Goal: Task Accomplishment & Management: Use online tool/utility

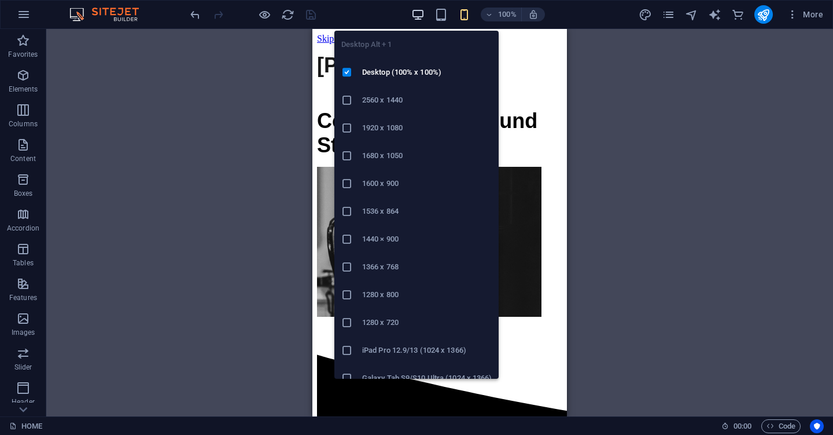
click at [416, 12] on icon "button" at bounding box center [418, 14] width 13 height 13
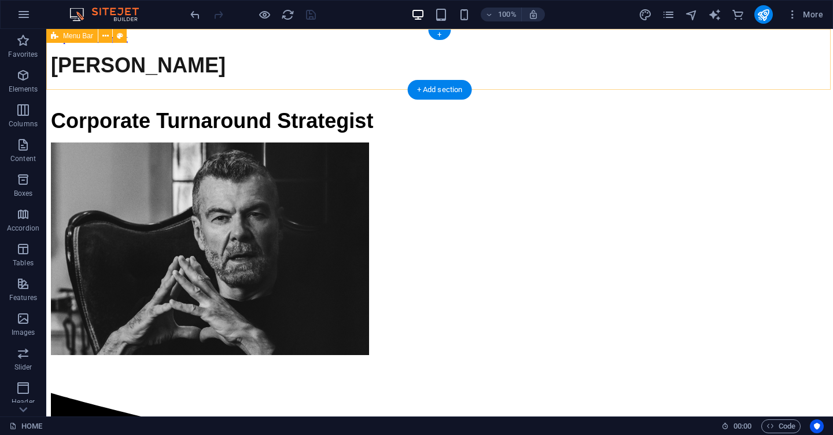
click at [761, 44] on div "[PERSON_NAME] CONTACT" at bounding box center [440, 72] width 778 height 56
select select "rem"
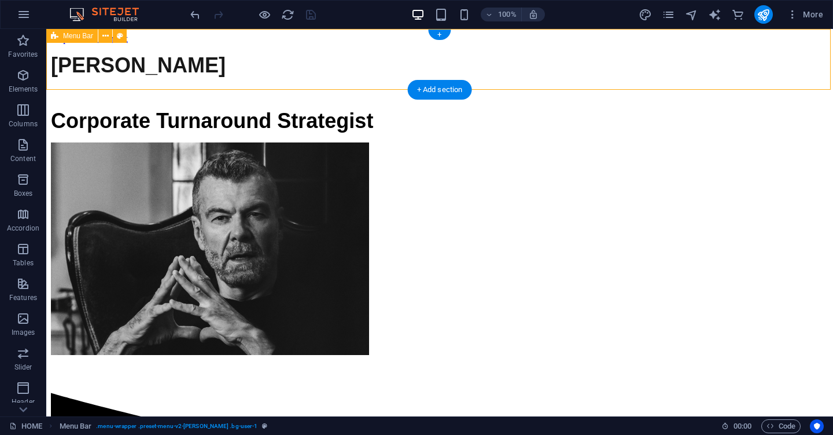
select select "rem"
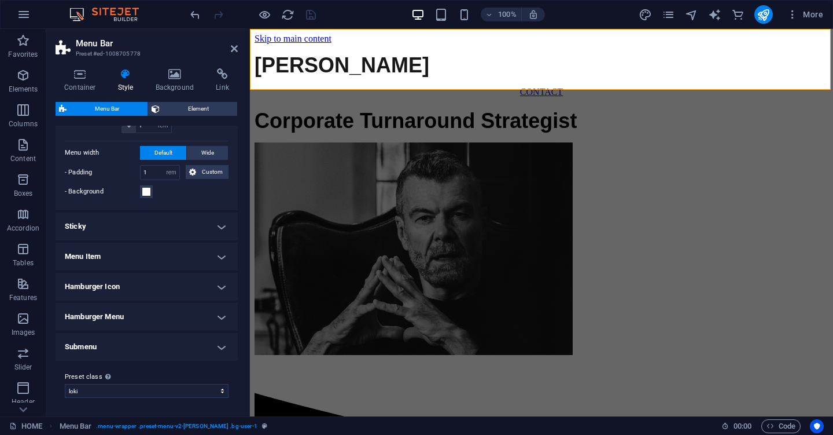
scroll to position [353, 0]
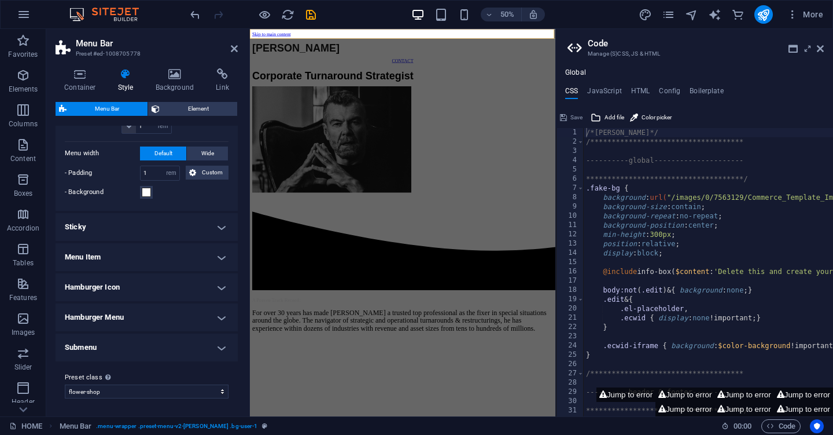
click at [824, 47] on aside "**********" at bounding box center [695, 222] width 278 height 387
drag, startPoint x: 821, startPoint y: 49, endPoint x: 295, endPoint y: 155, distance: 537.2
click at [821, 49] on icon at bounding box center [820, 48] width 7 height 9
select select "preset-menu-v2-loki"
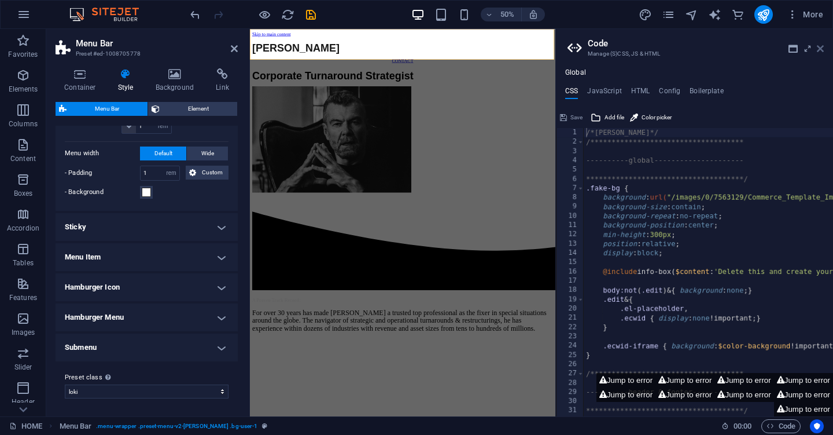
click at [821, 51] on icon at bounding box center [820, 48] width 7 height 9
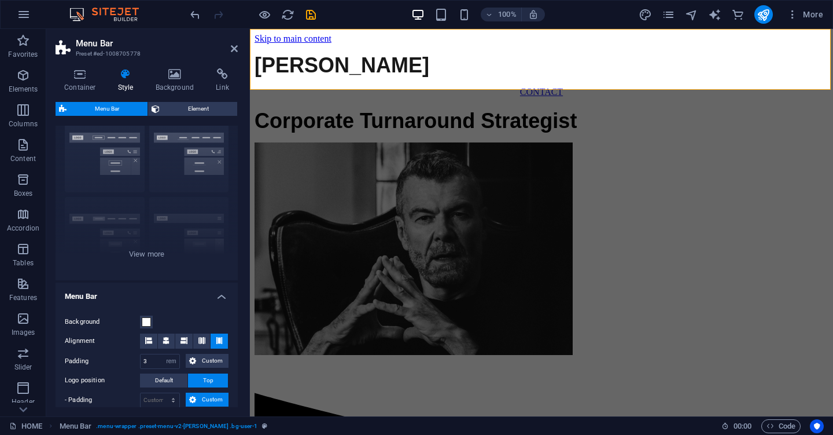
scroll to position [39, 0]
click at [197, 111] on span "Element" at bounding box center [198, 109] width 71 height 14
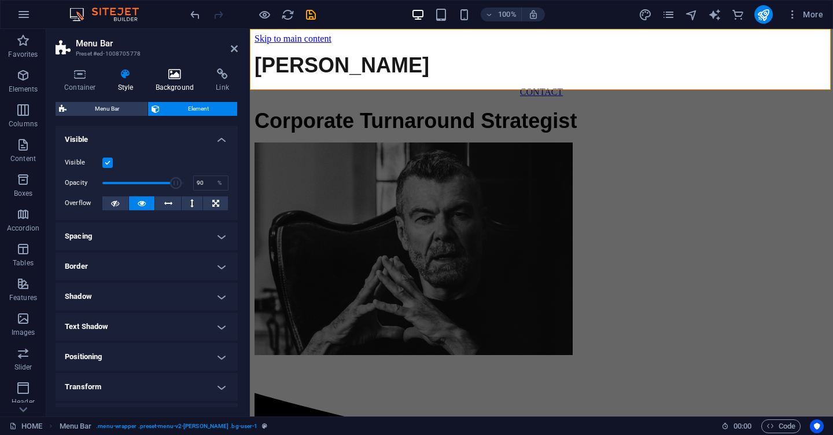
click at [176, 84] on h4 "Background" at bounding box center [177, 80] width 61 height 24
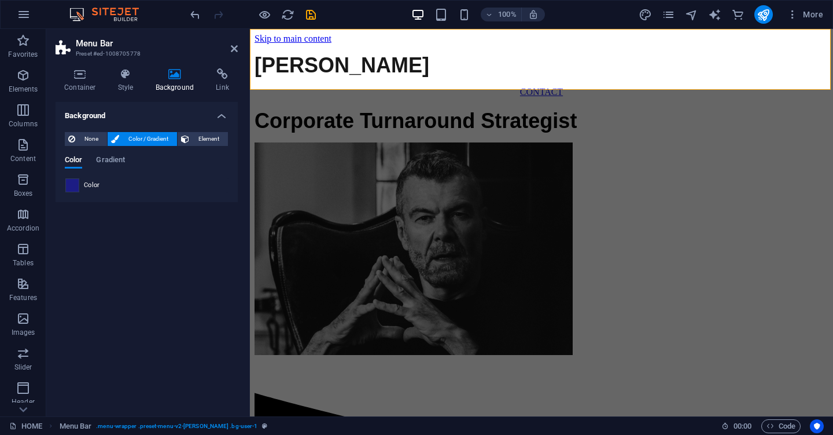
click at [76, 186] on span at bounding box center [72, 185] width 13 height 13
type input "#1c1c84"
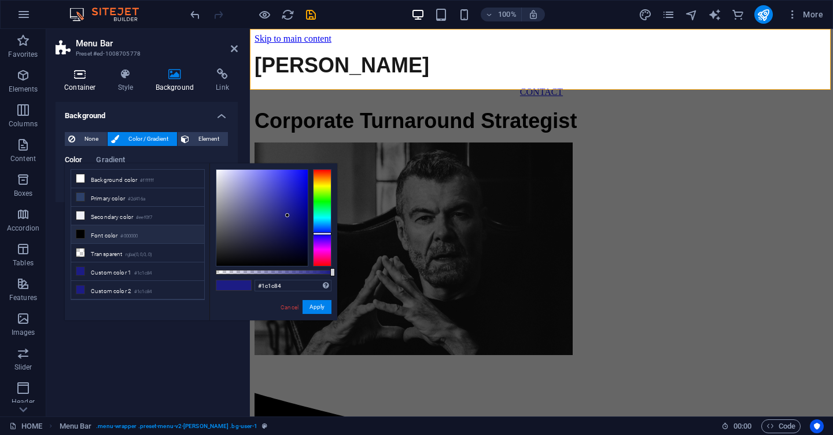
click at [76, 75] on icon at bounding box center [80, 74] width 49 height 12
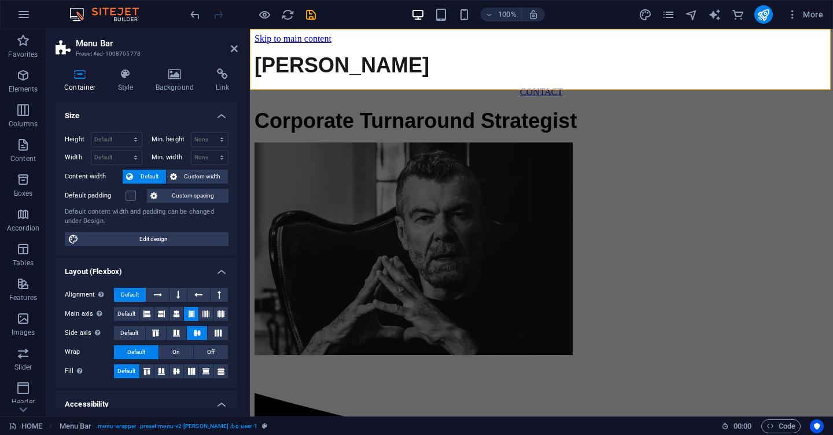
scroll to position [0, 0]
click at [146, 240] on span "Edit design" at bounding box center [153, 239] width 143 height 14
select select "px"
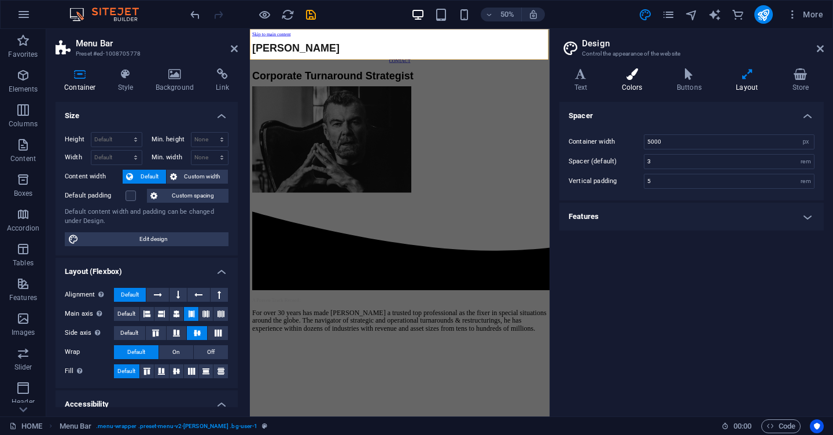
click at [637, 79] on icon at bounding box center [632, 74] width 50 height 12
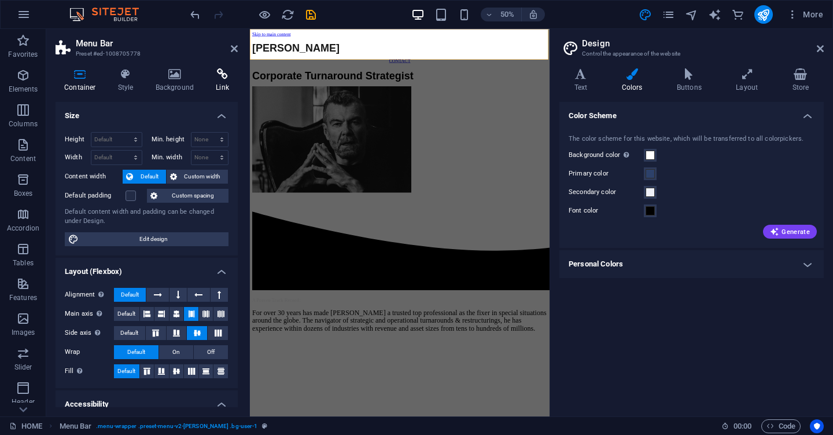
click at [225, 75] on icon at bounding box center [222, 74] width 31 height 12
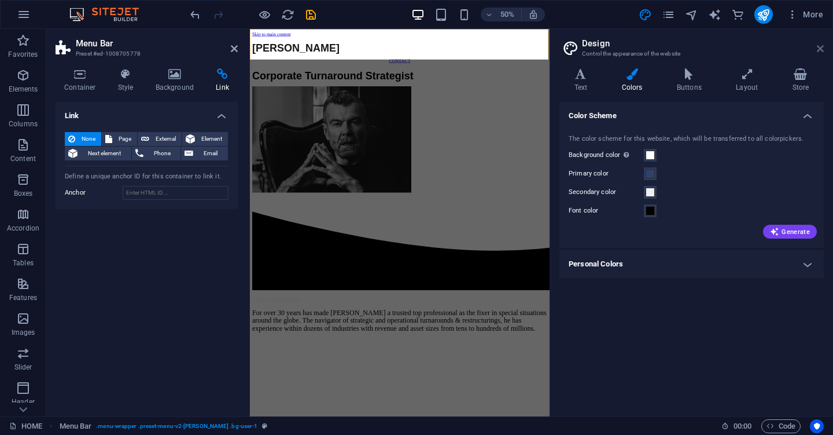
click at [821, 47] on icon at bounding box center [820, 48] width 7 height 9
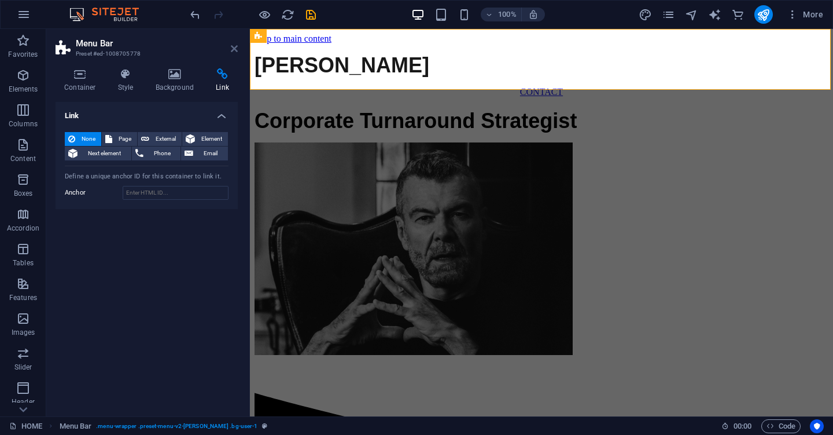
click at [232, 49] on icon at bounding box center [234, 48] width 7 height 9
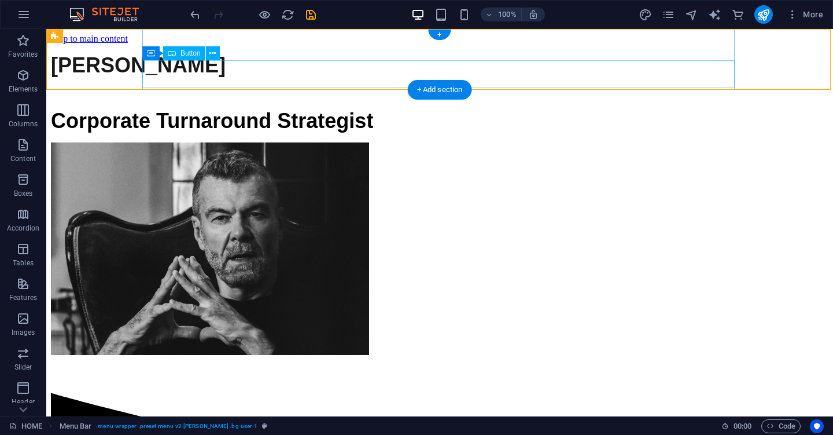
click at [442, 87] on div "CONTACT" at bounding box center [440, 92] width 778 height 10
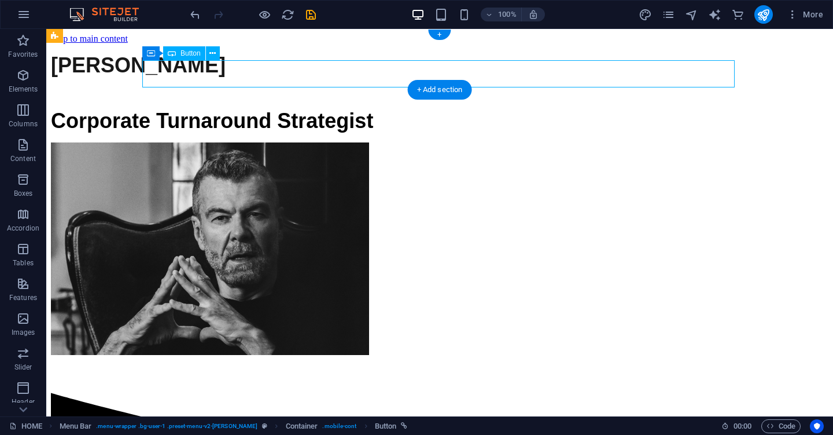
click at [442, 87] on div "CONTACT" at bounding box center [440, 92] width 778 height 10
select select "1"
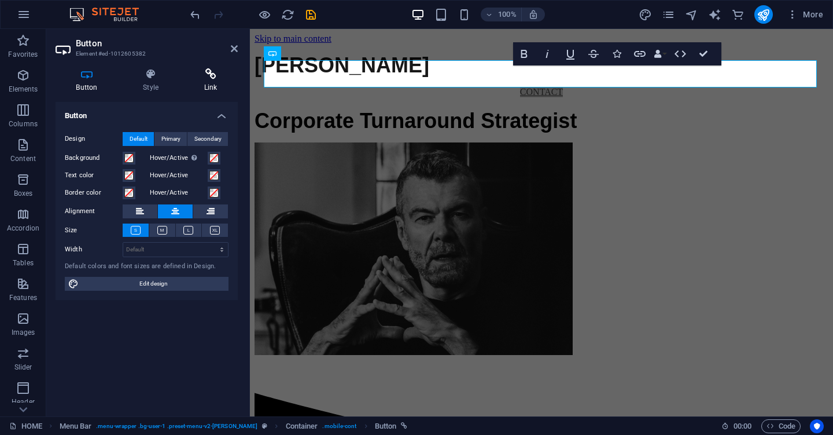
click at [210, 82] on h4 "Link" at bounding box center [210, 80] width 54 height 24
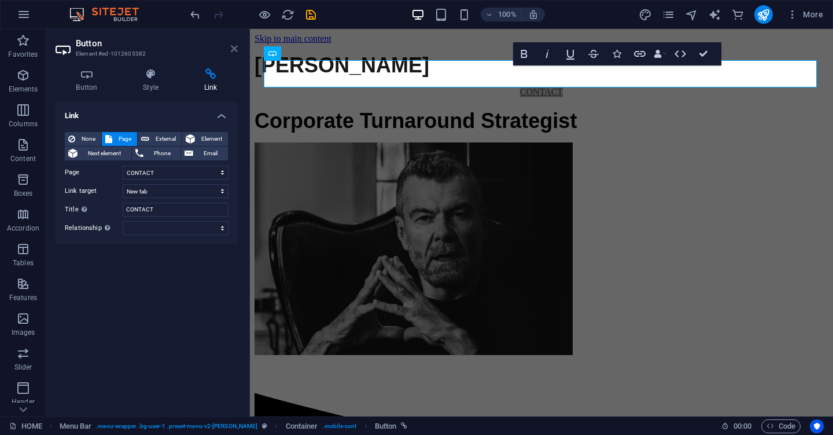
click at [237, 49] on icon at bounding box center [234, 48] width 7 height 9
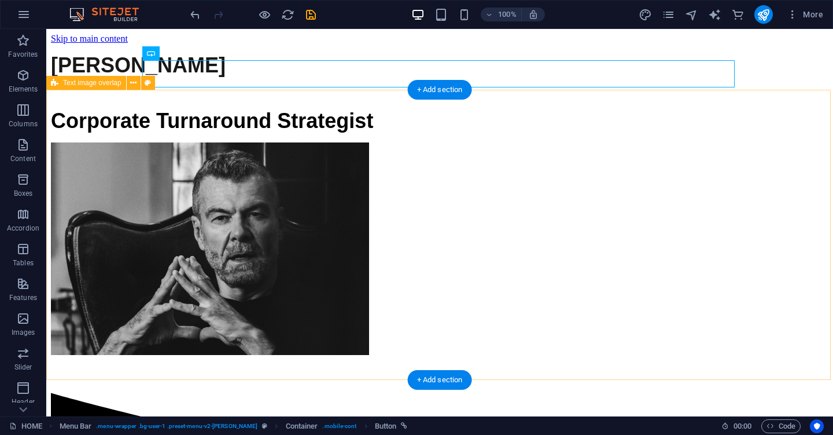
click at [773, 106] on div "Corporate Turnaround Strategist" at bounding box center [440, 229] width 778 height 258
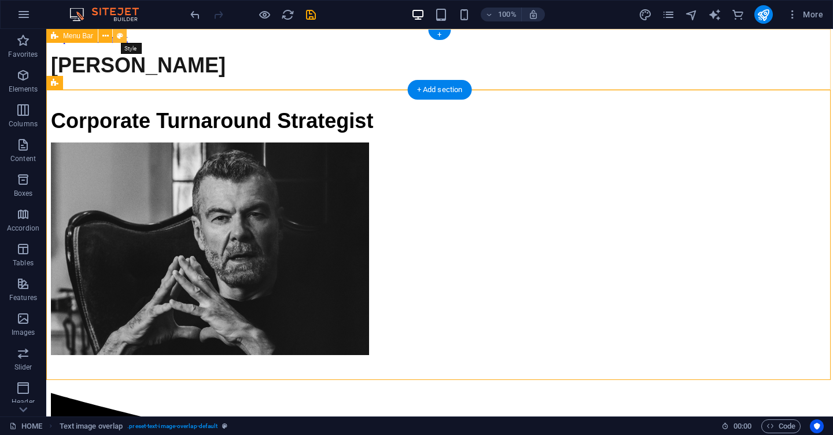
click at [118, 35] on icon at bounding box center [120, 36] width 6 height 12
select select "rem"
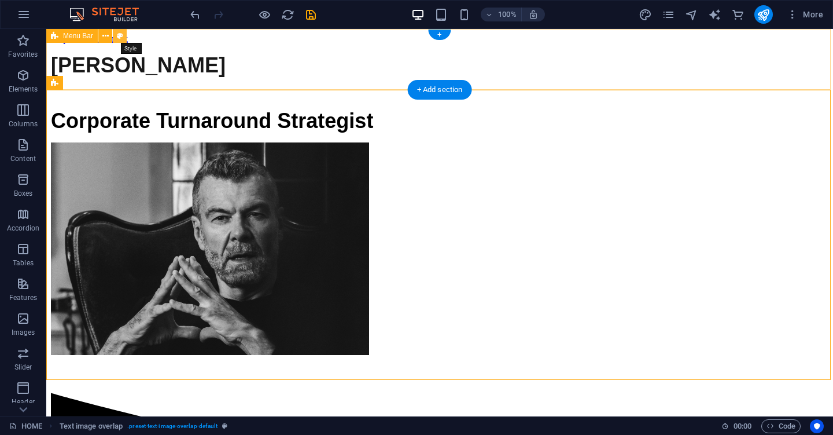
select select "rem"
select select "preset-menu-v2-loki"
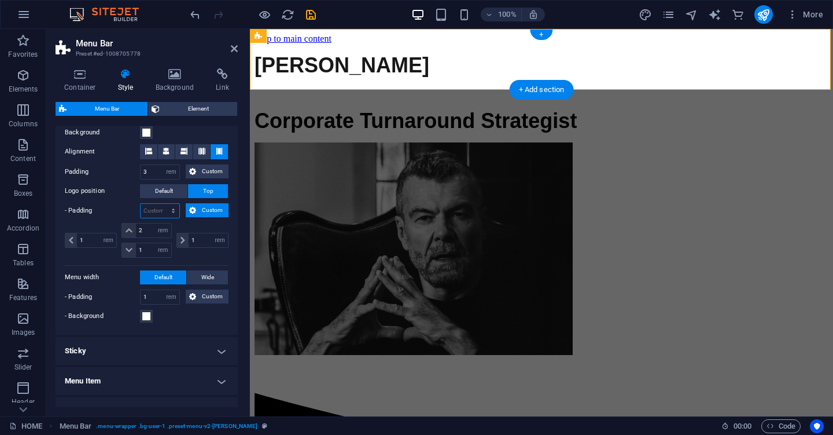
scroll to position [232, 0]
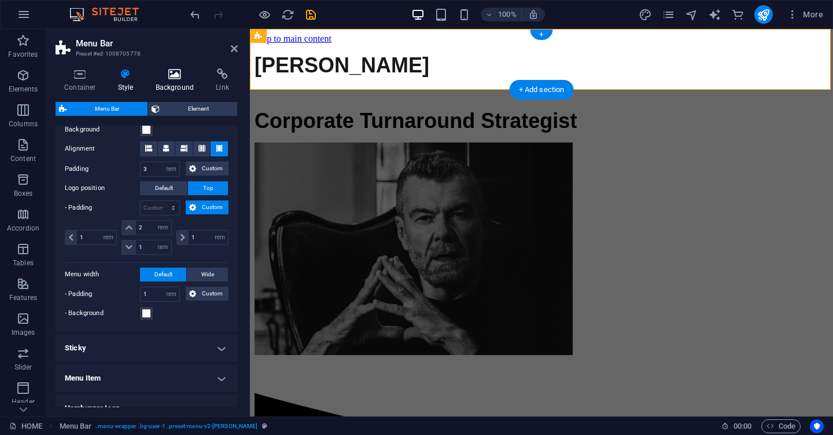
click at [174, 86] on h4 "Background" at bounding box center [177, 80] width 61 height 24
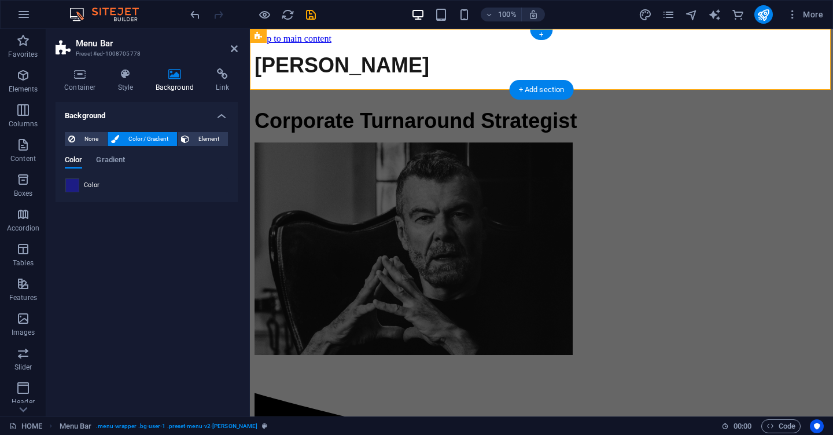
click at [75, 188] on span at bounding box center [72, 185] width 13 height 13
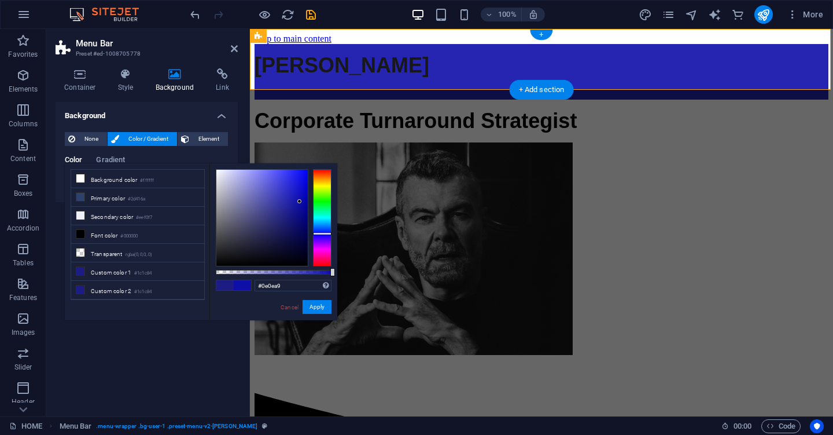
click at [300, 201] on div at bounding box center [261, 218] width 91 height 96
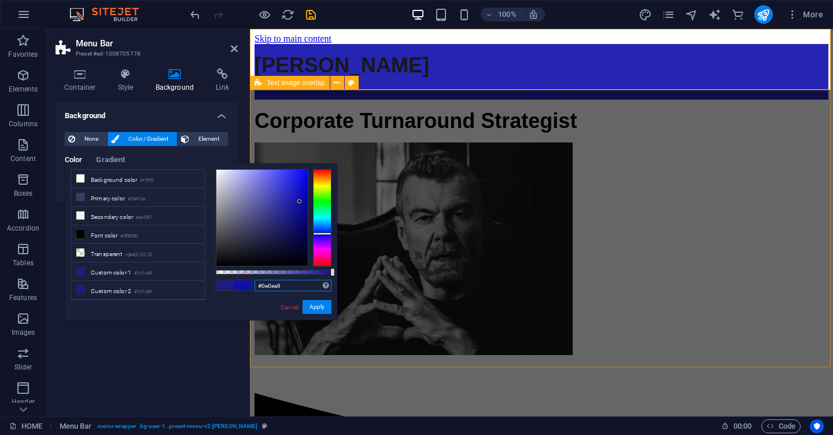
click at [271, 287] on input "#0e0ea9" at bounding box center [293, 286] width 77 height 12
paste input "4054a8"
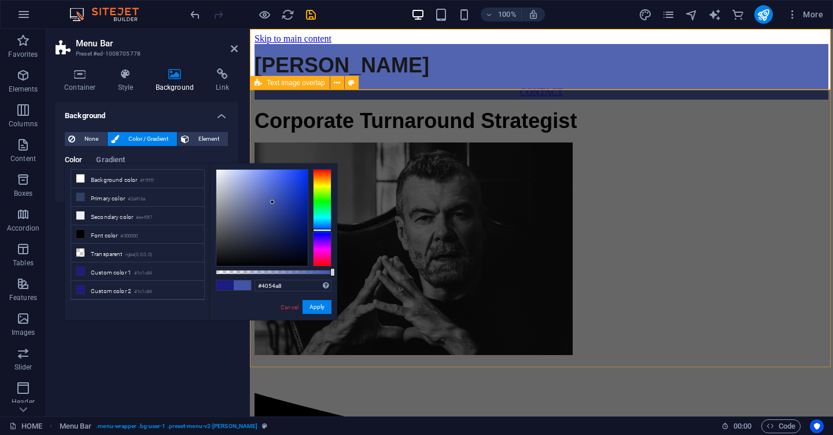
click at [229, 285] on span at bounding box center [224, 285] width 17 height 10
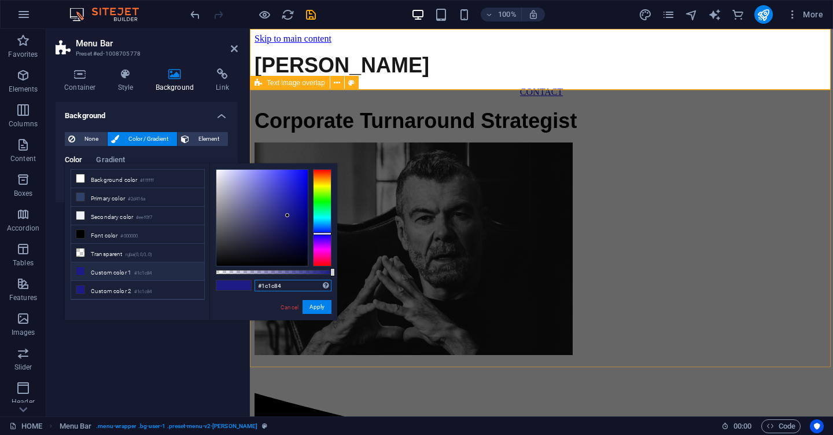
click at [288, 285] on input "#1c1c84" at bounding box center [293, 286] width 77 height 12
paste input "4054a8"
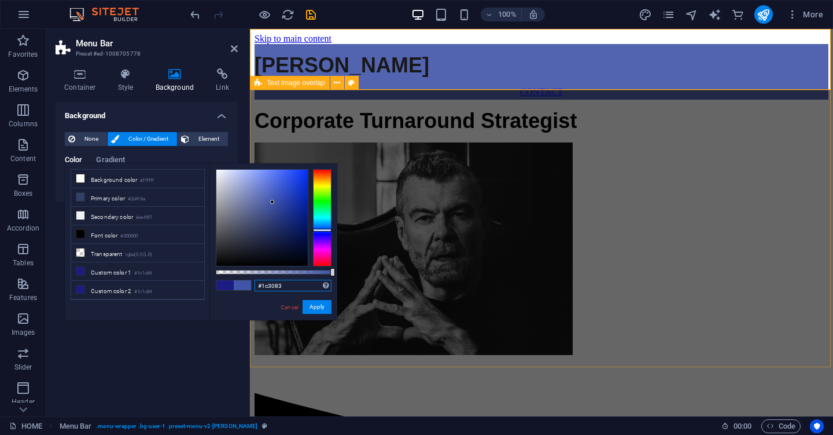
click at [288, 216] on div at bounding box center [261, 218] width 91 height 96
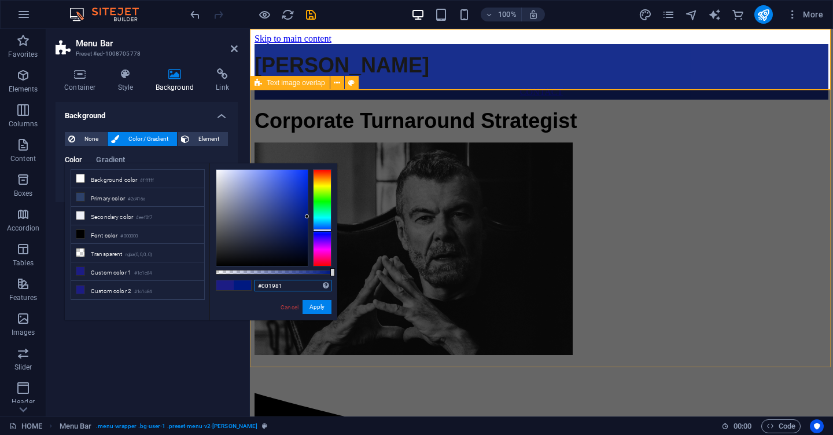
click at [308, 216] on div at bounding box center [262, 217] width 93 height 97
click at [302, 218] on div at bounding box center [303, 217] width 4 height 4
click at [79, 270] on icon at bounding box center [80, 271] width 8 height 8
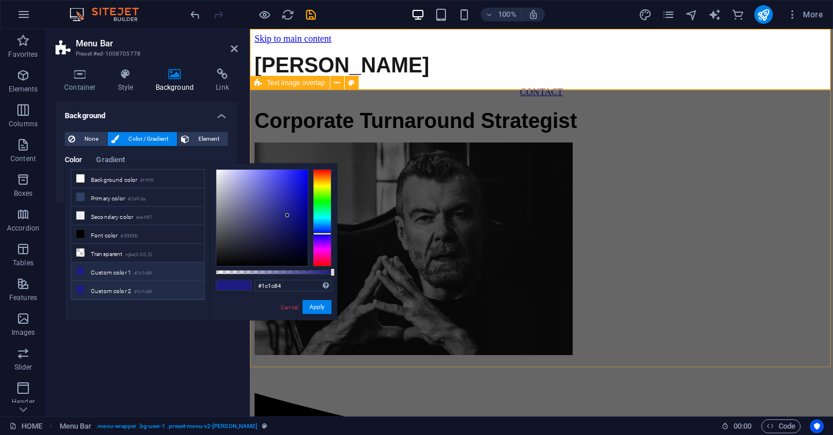
click at [81, 289] on icon at bounding box center [80, 289] width 8 height 8
click at [131, 251] on small "rgba(0,0,0,.0)" at bounding box center [139, 255] width 27 height 8
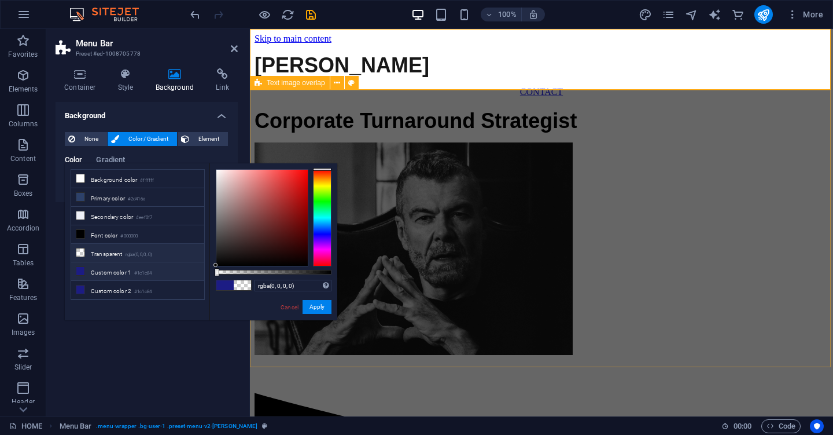
click at [96, 274] on li "Custom color 1 #1c1c84" at bounding box center [137, 271] width 133 height 19
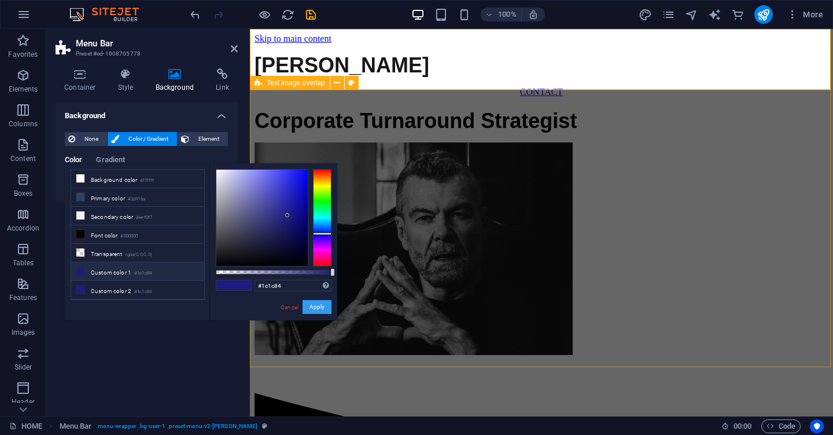
click at [313, 302] on button "Apply" at bounding box center [317, 307] width 29 height 14
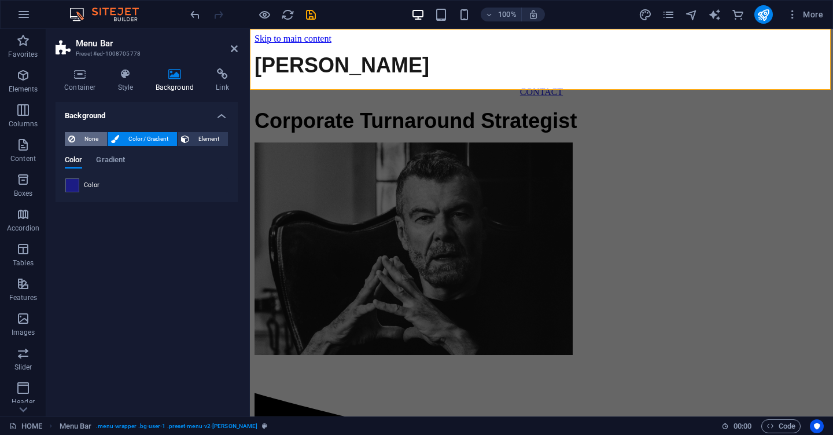
click at [91, 137] on span "None" at bounding box center [91, 139] width 25 height 14
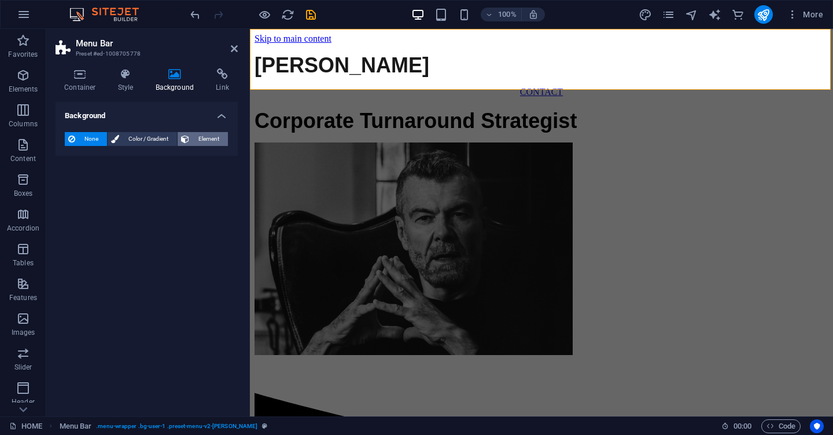
click at [216, 139] on span "Element" at bounding box center [209, 139] width 32 height 14
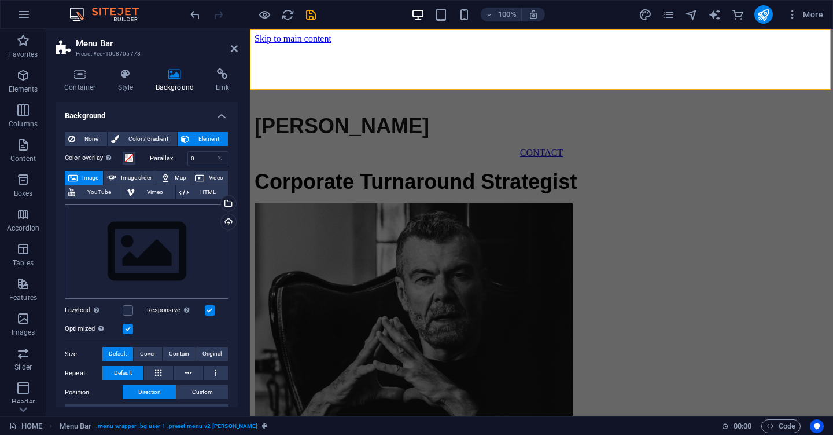
scroll to position [0, 0]
click at [156, 136] on span "Color / Gradient" at bounding box center [148, 139] width 51 height 14
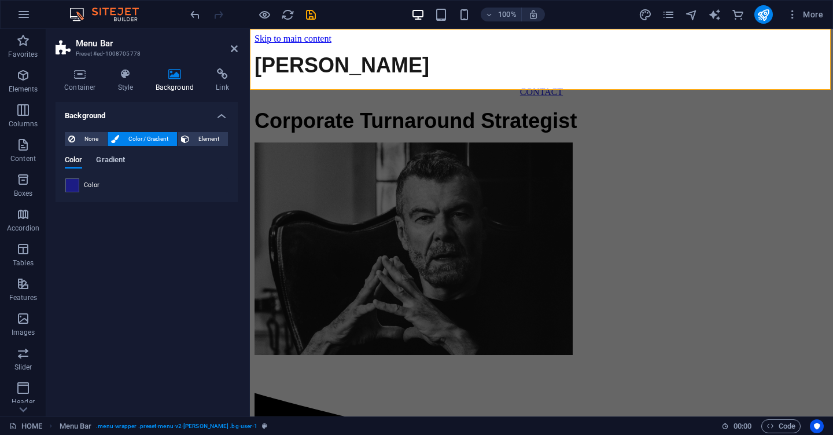
click at [112, 160] on span "Gradient" at bounding box center [110, 161] width 29 height 16
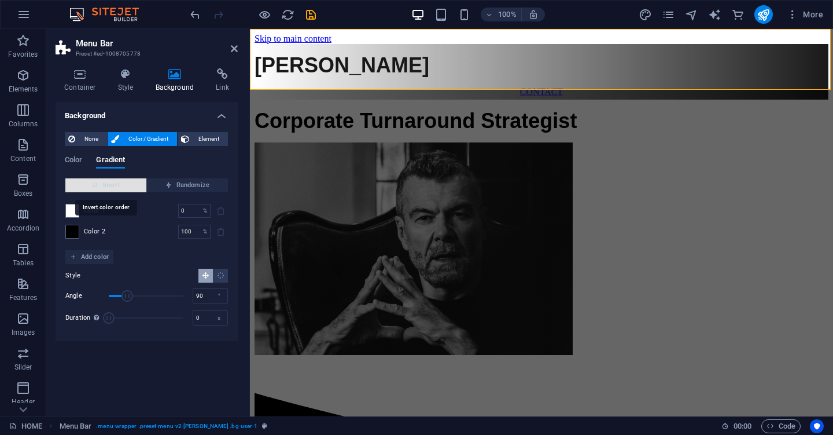
click at [120, 182] on span "Invert" at bounding box center [106, 185] width 72 height 14
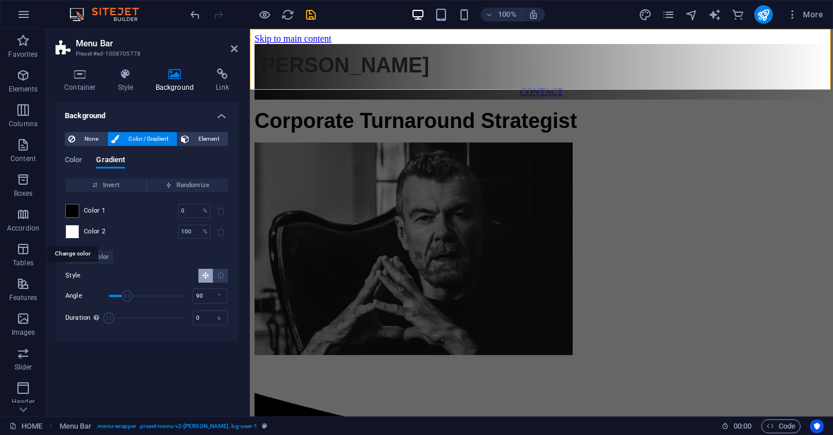
click at [74, 229] on span at bounding box center [72, 231] width 13 height 13
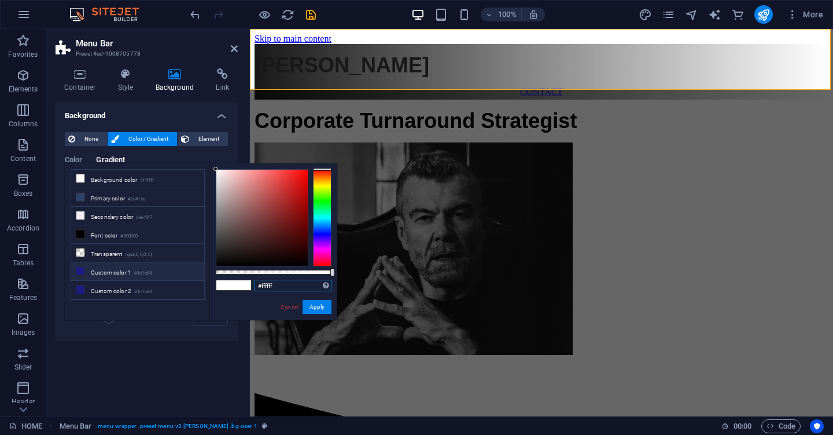
click at [303, 287] on input "#ffffff" at bounding box center [293, 286] width 77 height 12
click at [303, 286] on input "#ffffff" at bounding box center [293, 286] width 77 height 12
paste input "4054a8"
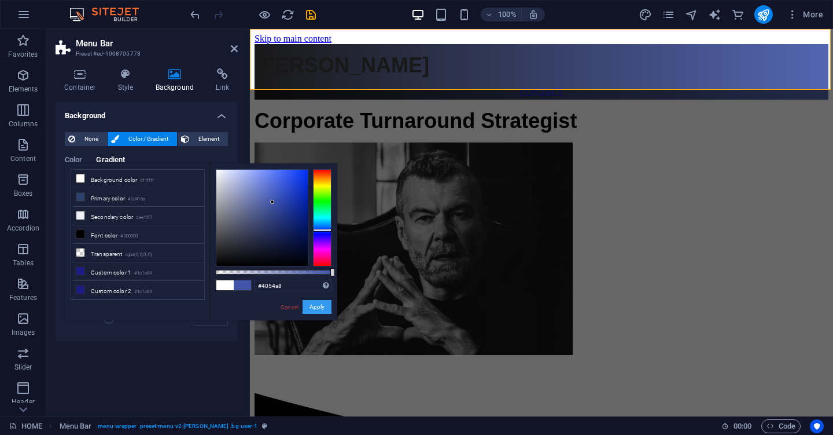
click at [313, 307] on button "Apply" at bounding box center [317, 307] width 29 height 14
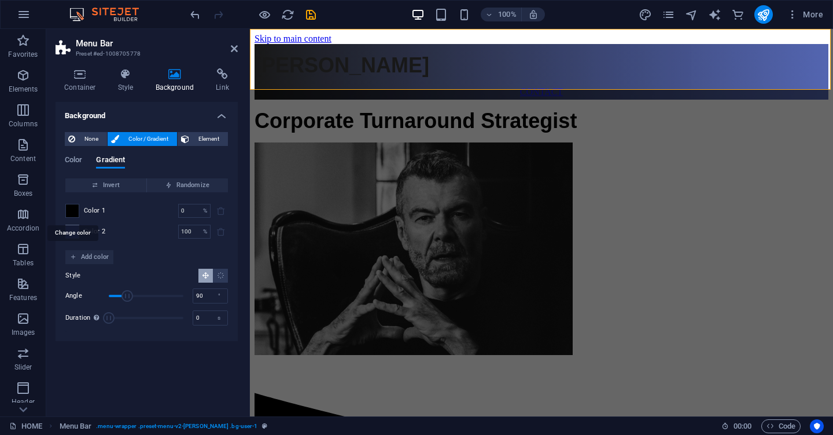
click at [73, 210] on span at bounding box center [72, 210] width 13 height 13
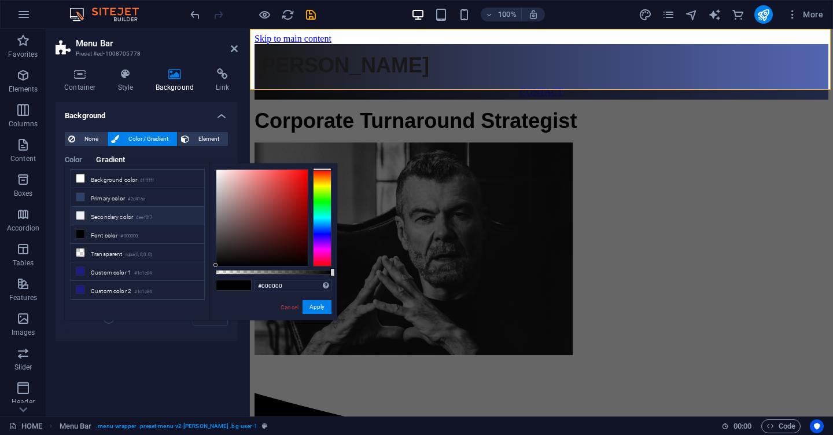
click at [84, 214] on icon at bounding box center [80, 215] width 8 height 8
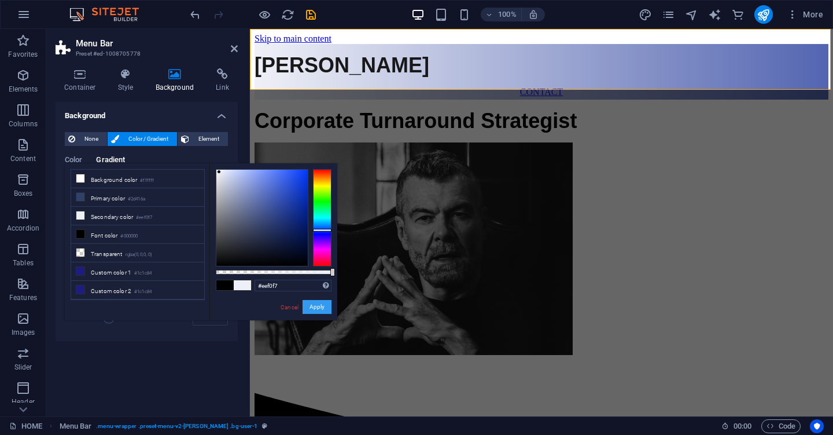
click at [314, 303] on button "Apply" at bounding box center [317, 307] width 29 height 14
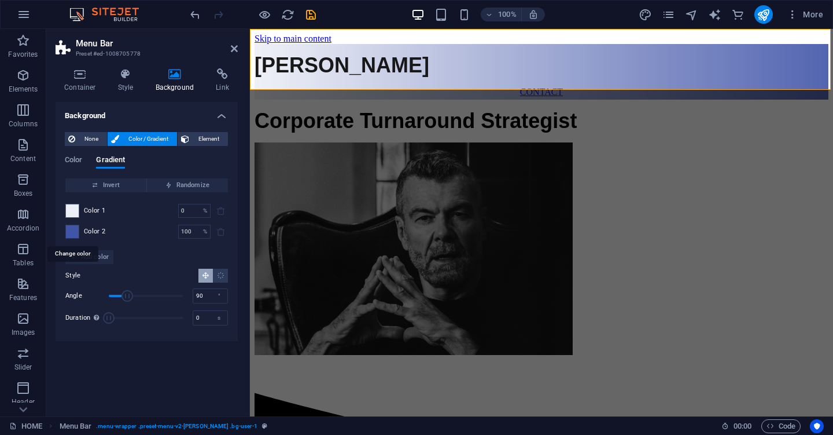
click at [74, 229] on span at bounding box center [72, 231] width 13 height 13
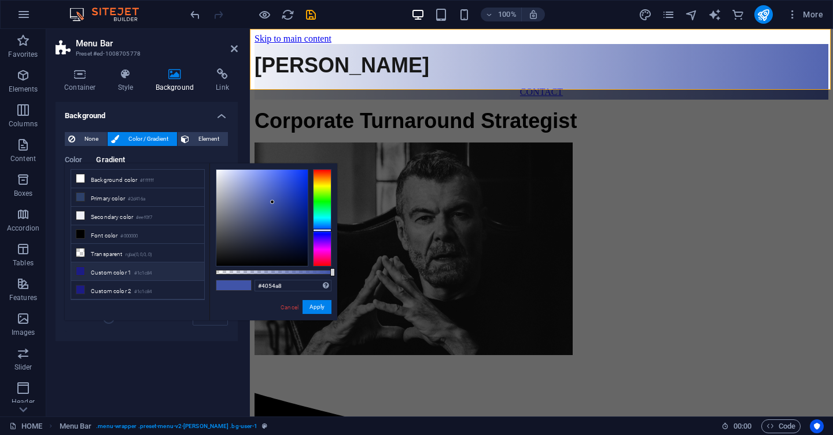
click at [81, 272] on icon at bounding box center [80, 271] width 8 height 8
type input "#1c1c84"
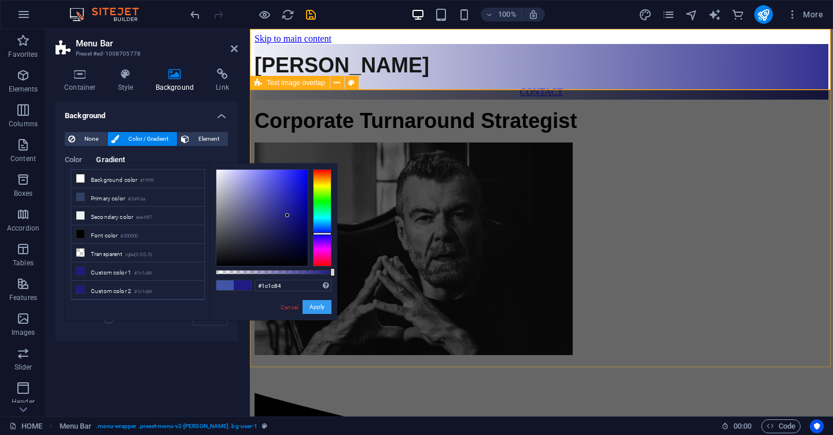
click at [313, 305] on button "Apply" at bounding box center [317, 307] width 29 height 14
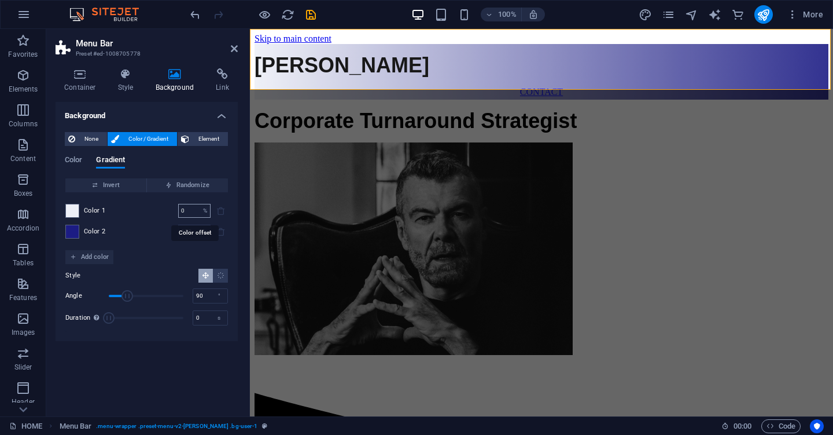
click at [188, 209] on input "0" at bounding box center [188, 211] width 20 height 14
click at [186, 208] on input "2" at bounding box center [188, 211] width 20 height 14
type input "80"
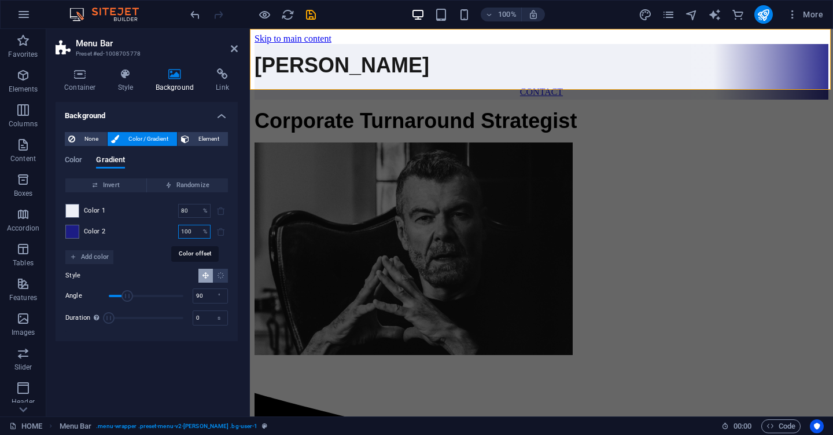
click at [188, 230] on input "100" at bounding box center [188, 232] width 20 height 14
type input "3"
type input "0"
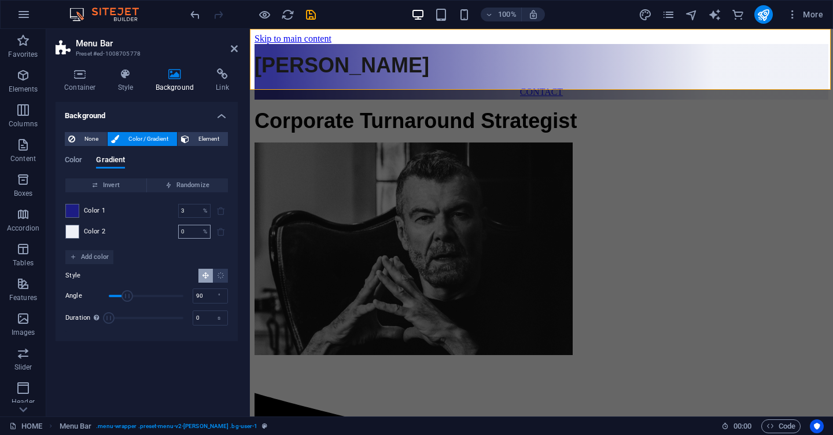
type input "0"
type input "3"
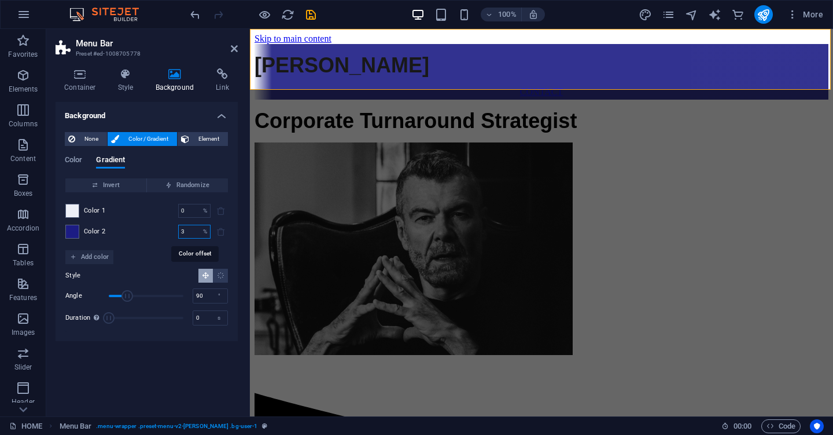
click at [192, 229] on input "3" at bounding box center [188, 232] width 20 height 14
click at [192, 212] on input "0" at bounding box center [188, 211] width 20 height 14
type input "3"
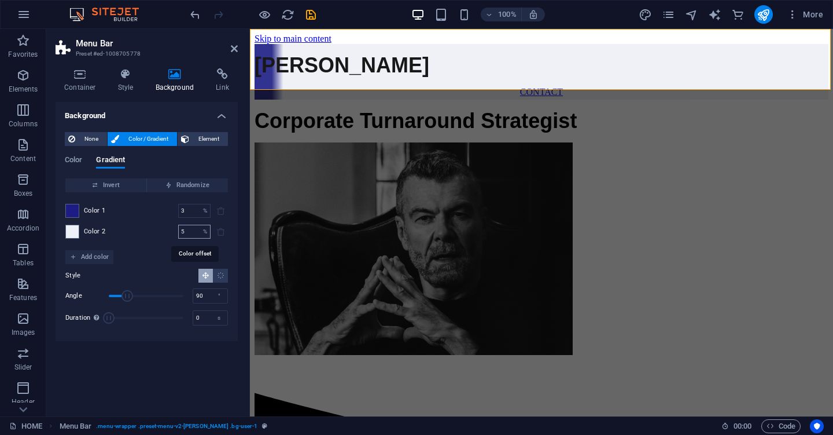
click at [190, 228] on input "5" at bounding box center [188, 232] width 20 height 14
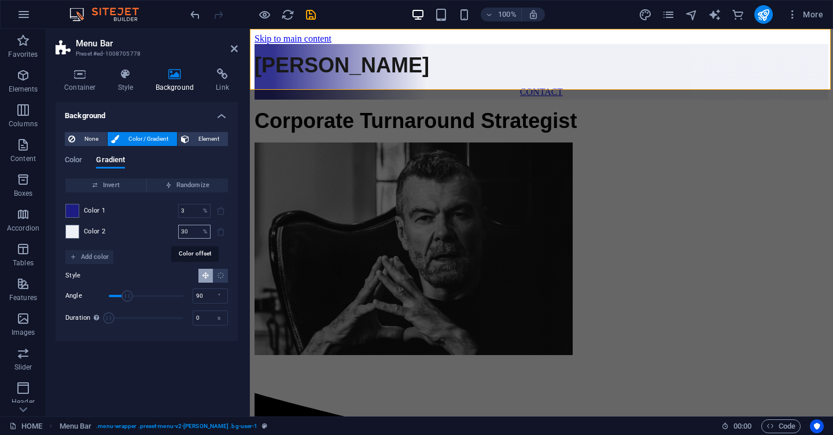
click at [192, 229] on input "30" at bounding box center [188, 232] width 20 height 14
type input "100"
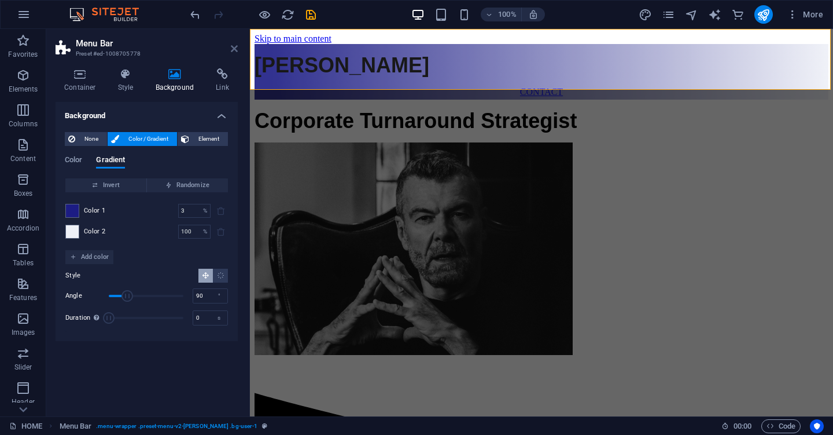
click at [232, 49] on icon at bounding box center [234, 48] width 7 height 9
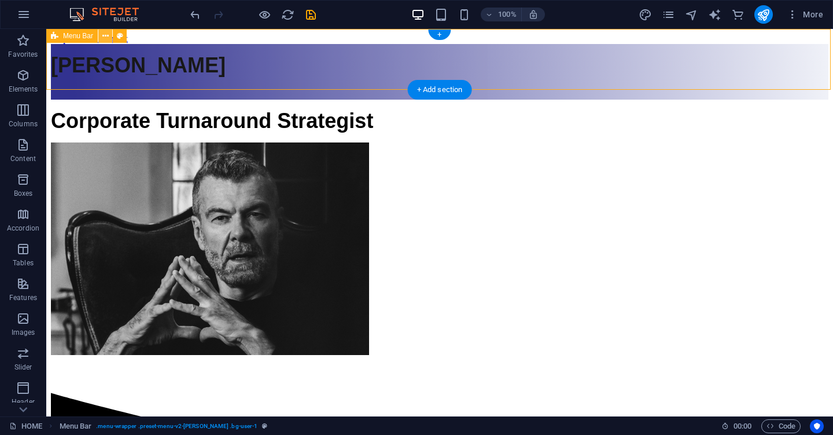
click at [106, 36] on icon at bounding box center [105, 36] width 6 height 12
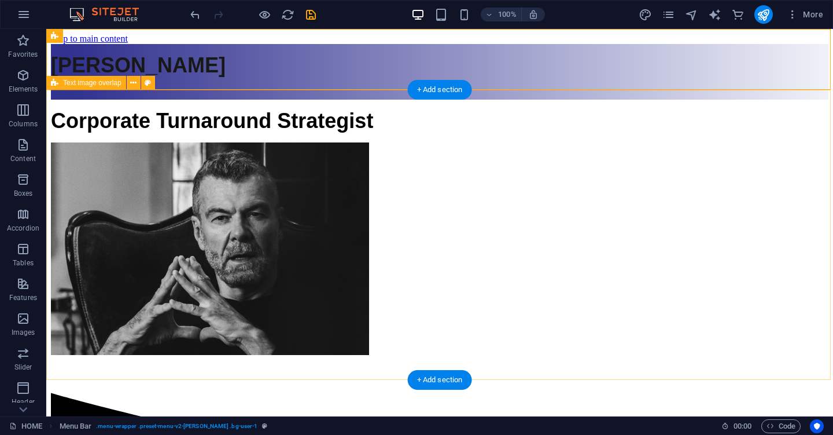
click at [395, 119] on div "Corporate Turnaround Strategist" at bounding box center [440, 229] width 778 height 258
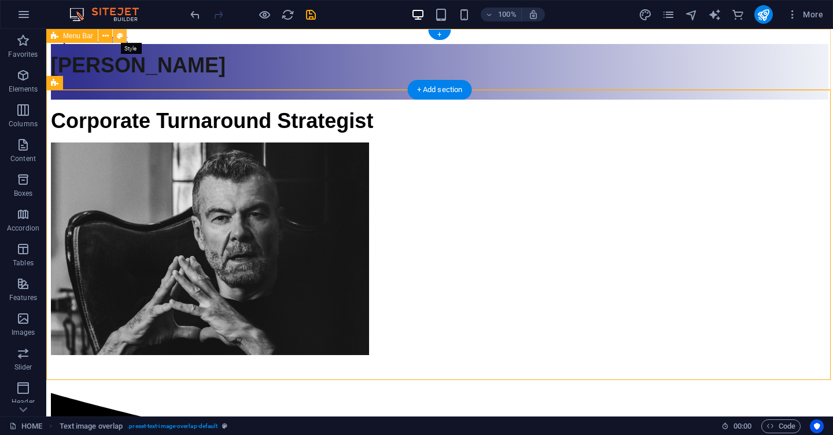
click at [117, 37] on icon at bounding box center [120, 36] width 6 height 12
select select "rem"
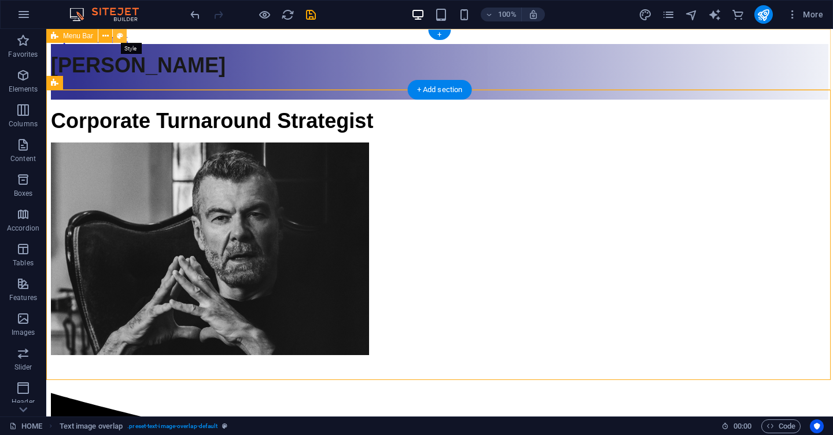
select select "rem"
select select "preset-menu-v2-loki"
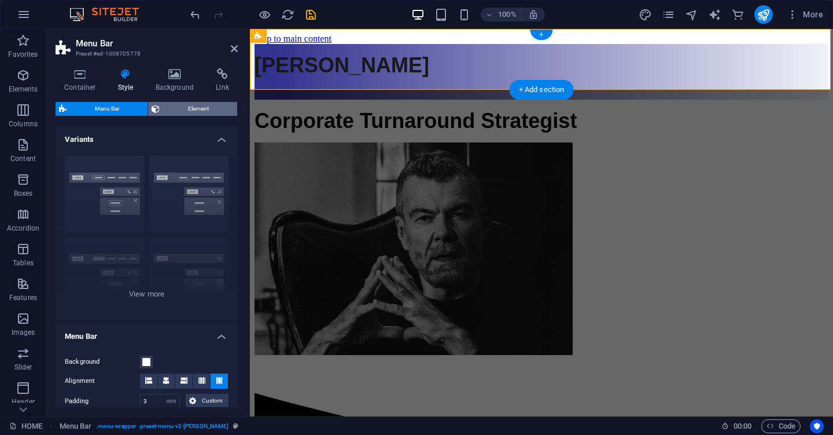
click at [189, 105] on span "Element" at bounding box center [198, 109] width 71 height 14
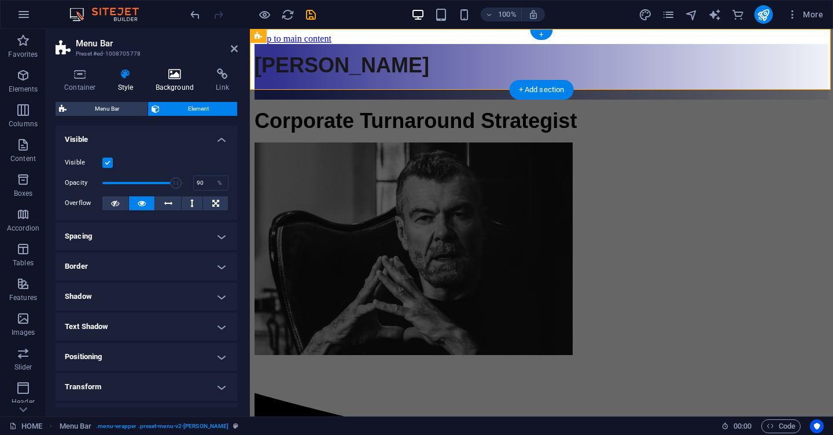
click at [172, 77] on icon at bounding box center [175, 74] width 56 height 12
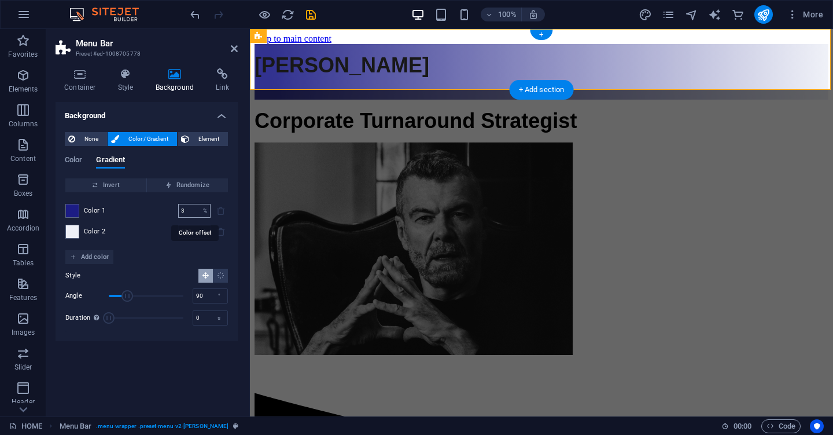
click at [188, 210] on input "3" at bounding box center [188, 211] width 20 height 14
click at [193, 210] on input "1" at bounding box center [188, 211] width 20 height 14
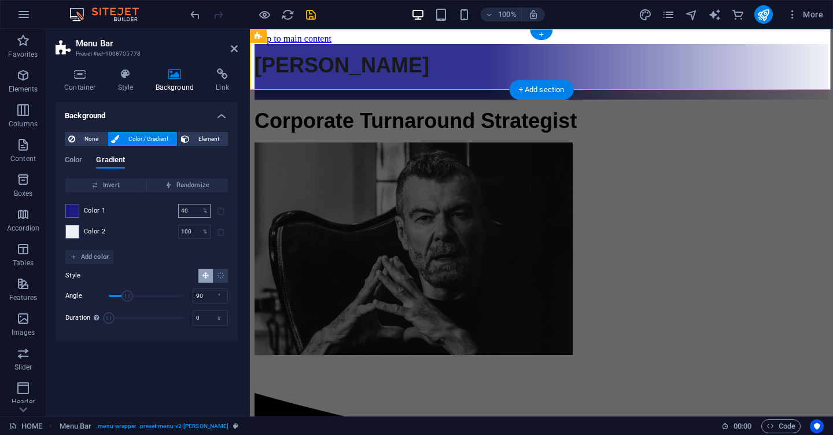
click at [189, 209] on input "40" at bounding box center [188, 211] width 20 height 14
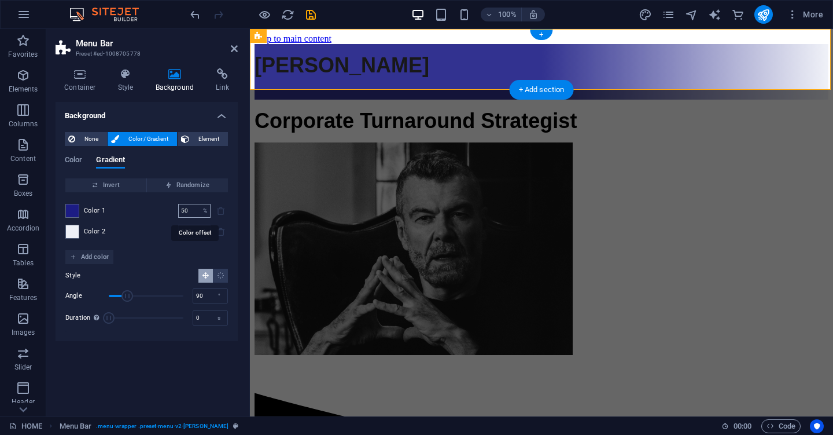
click at [189, 207] on input "50" at bounding box center [188, 211] width 20 height 14
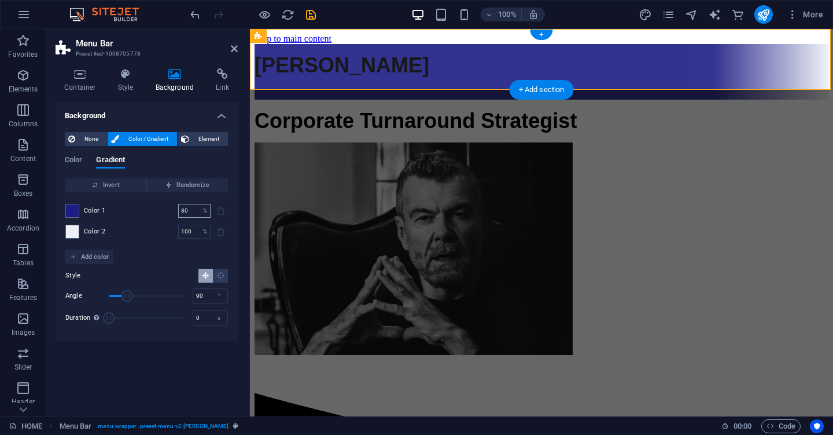
click at [189, 212] on input "80" at bounding box center [188, 211] width 20 height 14
type input "55"
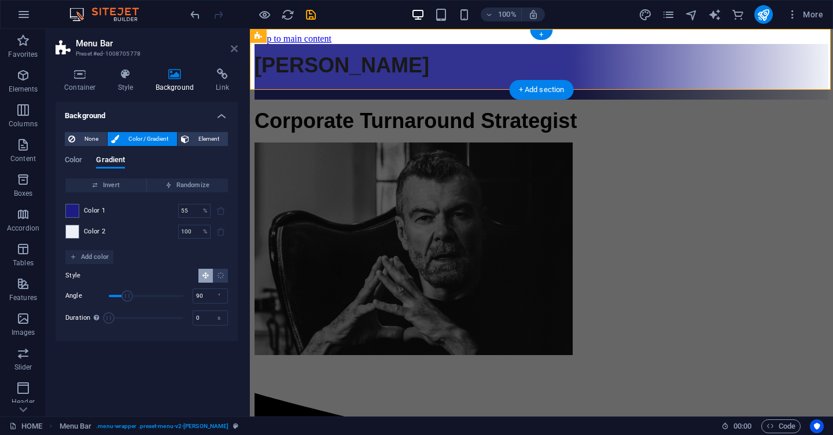
click at [235, 45] on icon at bounding box center [234, 48] width 7 height 9
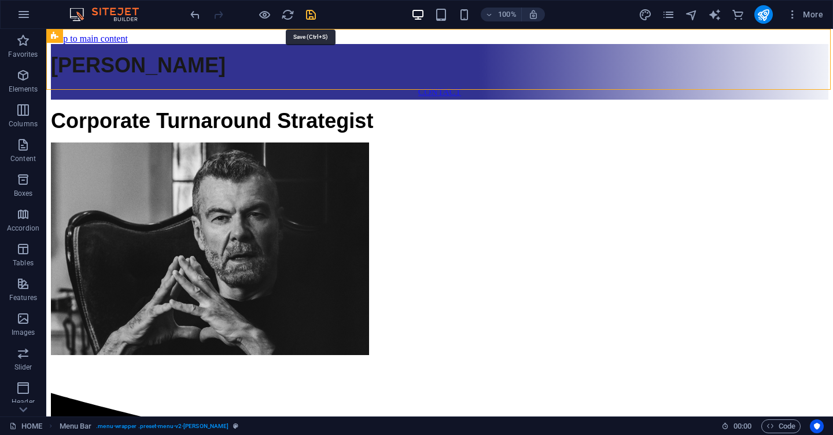
click at [310, 13] on icon "save" at bounding box center [310, 14] width 13 height 13
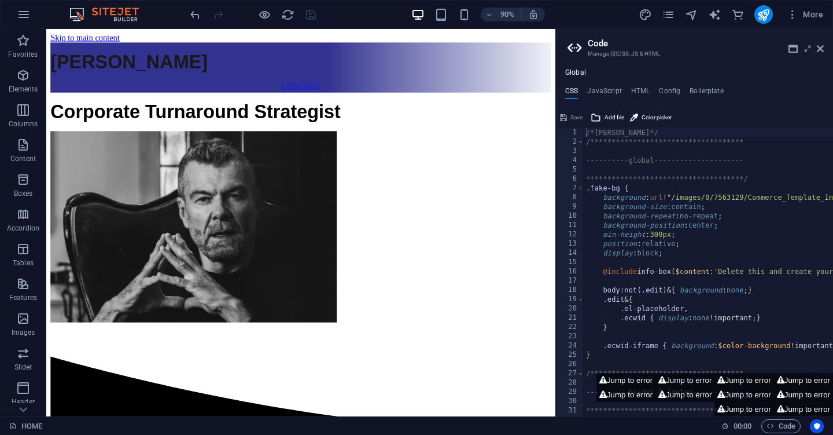
click at [825, 50] on aside "**********" at bounding box center [695, 222] width 278 height 387
click at [817, 47] on icon at bounding box center [820, 48] width 7 height 9
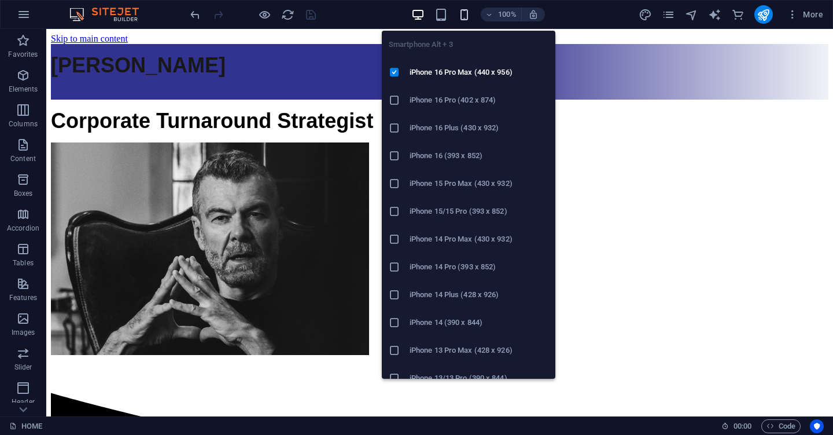
click at [461, 8] on icon "button" at bounding box center [464, 14] width 13 height 13
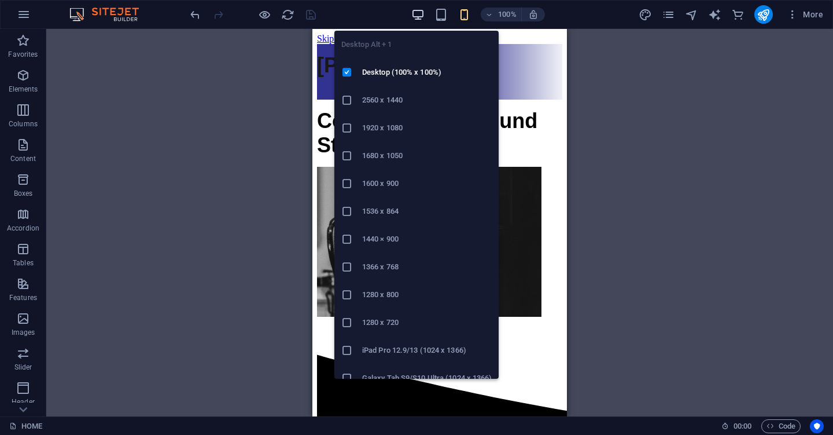
click at [419, 14] on icon "button" at bounding box center [418, 14] width 13 height 13
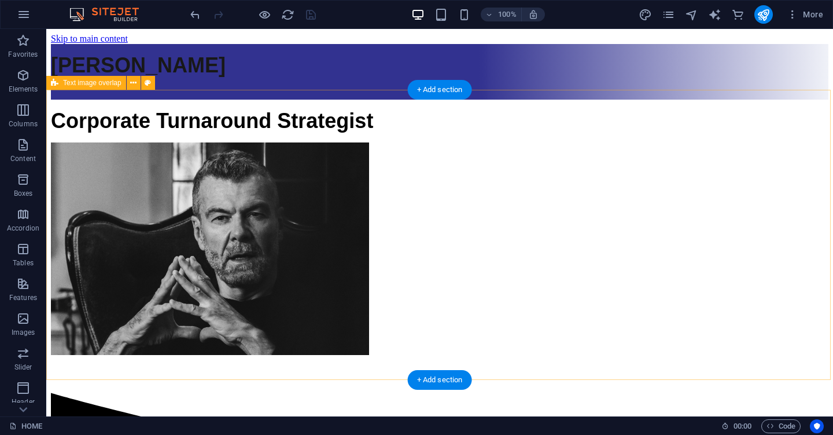
click at [763, 262] on div "Corporate Turnaround Strategist" at bounding box center [440, 229] width 778 height 258
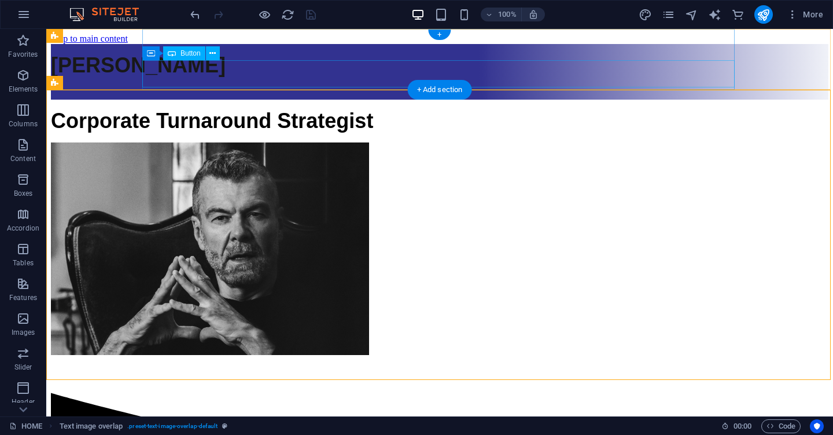
click at [194, 87] on div "CONTACT" at bounding box center [440, 92] width 778 height 10
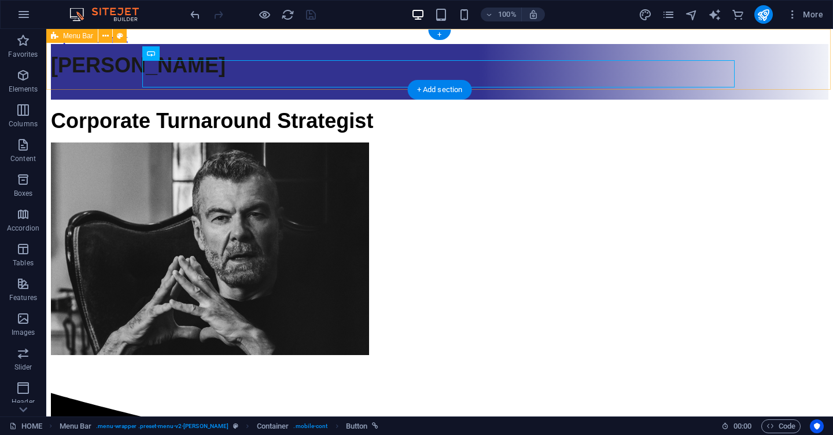
click at [83, 63] on div "[PERSON_NAME] CONTACT" at bounding box center [440, 72] width 778 height 56
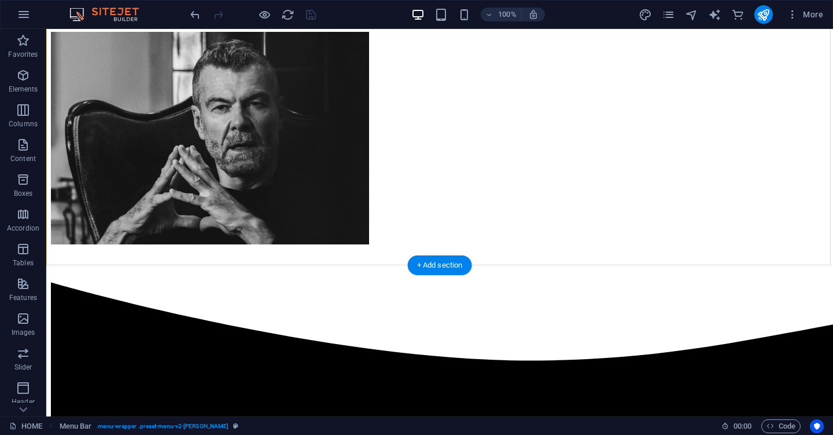
scroll to position [116, 0]
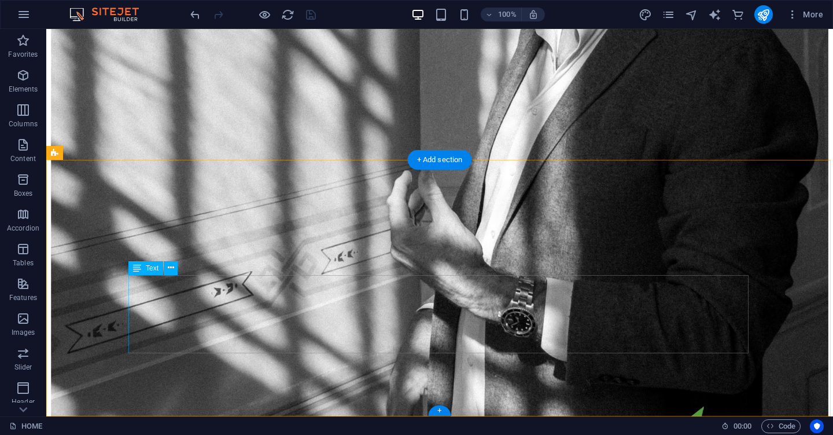
scroll to position [1668, 0]
select select "rem"
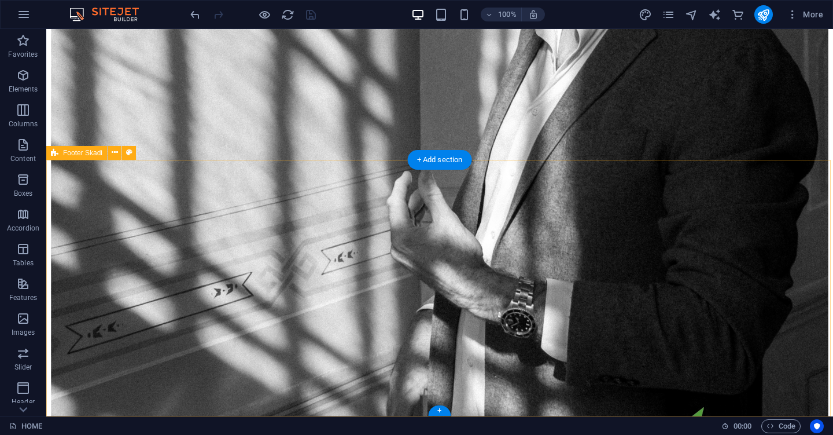
select select "rem"
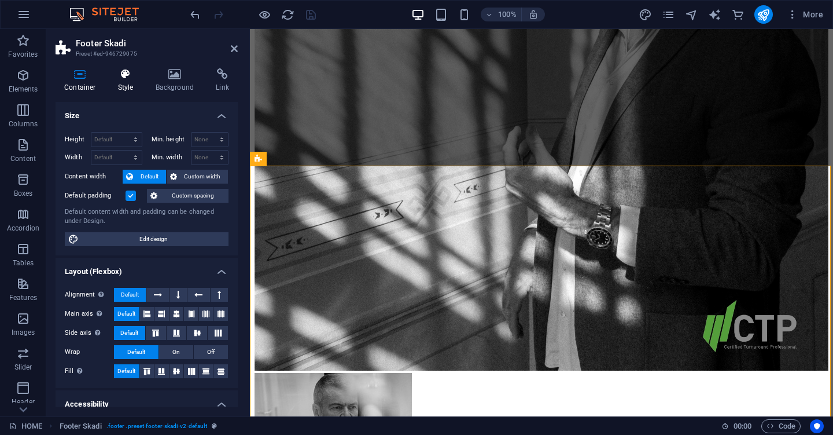
click at [126, 82] on h4 "Style" at bounding box center [128, 80] width 38 height 24
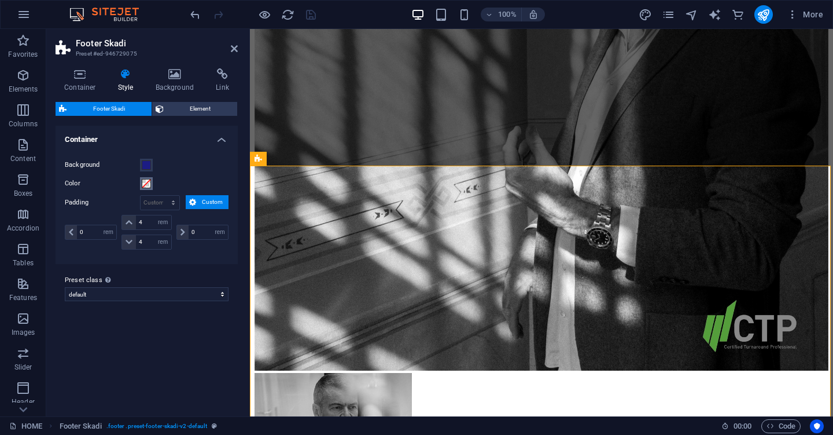
click at [146, 181] on span at bounding box center [146, 183] width 9 height 9
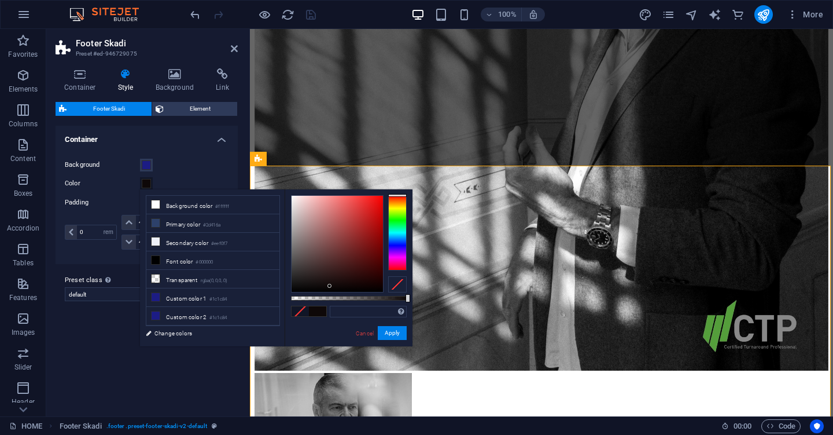
type input "#0e0808"
click at [330, 286] on div at bounding box center [337, 244] width 91 height 96
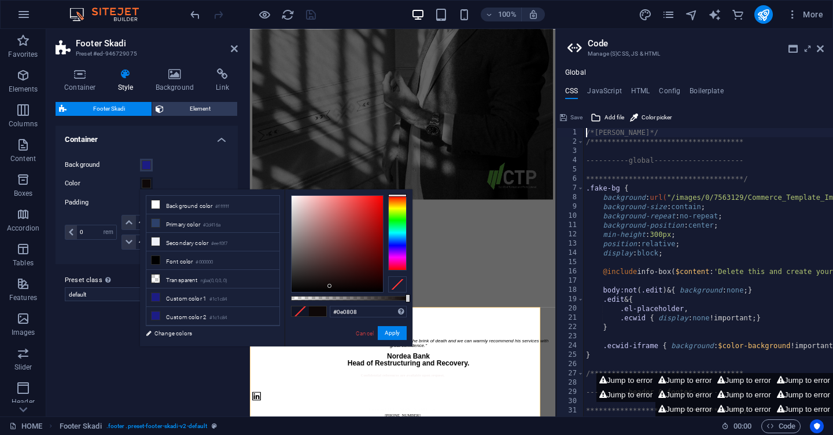
scroll to position [1249, 0]
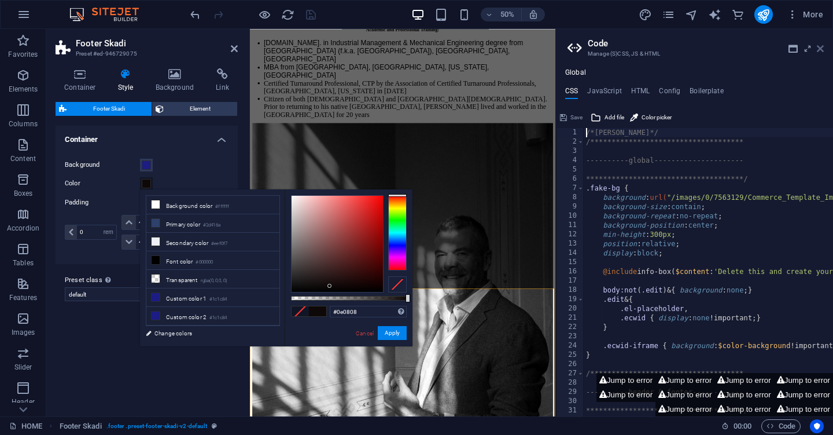
click at [821, 47] on icon at bounding box center [820, 48] width 7 height 9
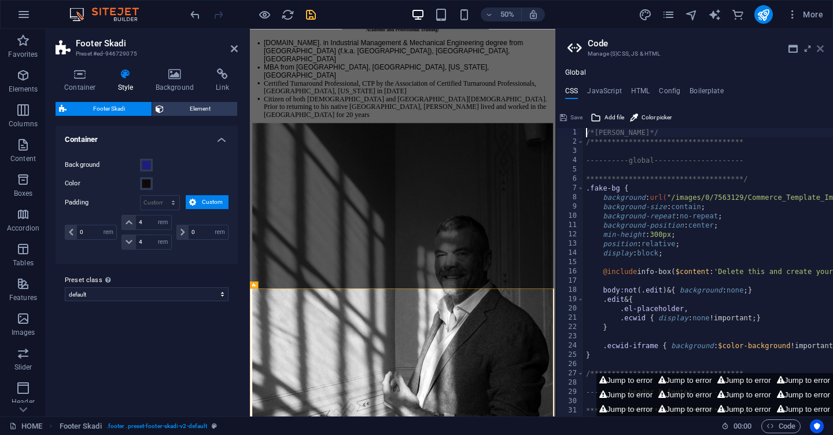
click at [820, 50] on icon at bounding box center [820, 48] width 7 height 9
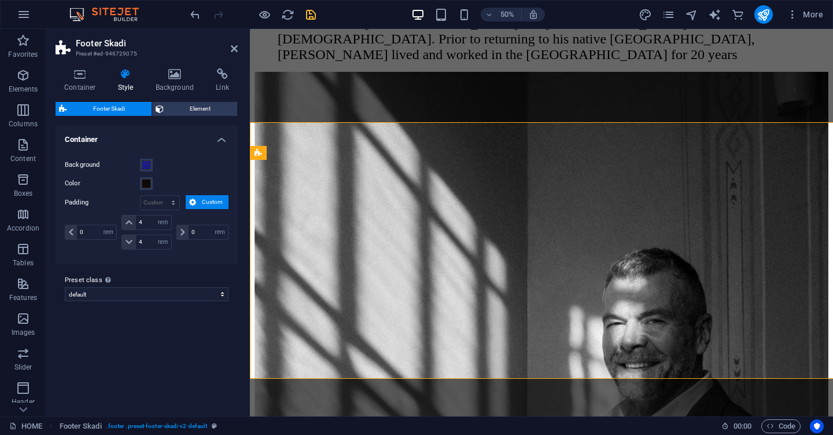
scroll to position [1674, 0]
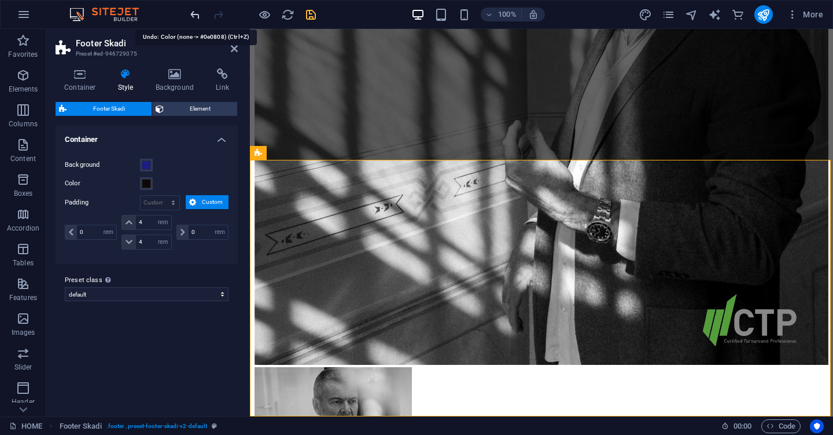
click at [196, 15] on icon "undo" at bounding box center [195, 14] width 13 height 13
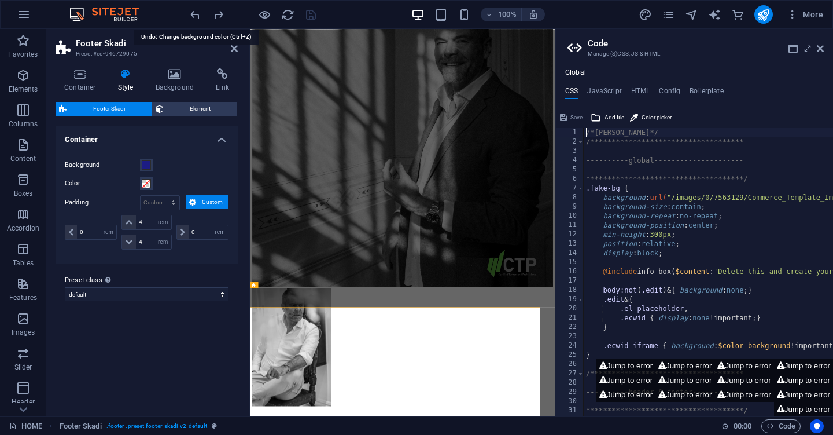
scroll to position [1249, 0]
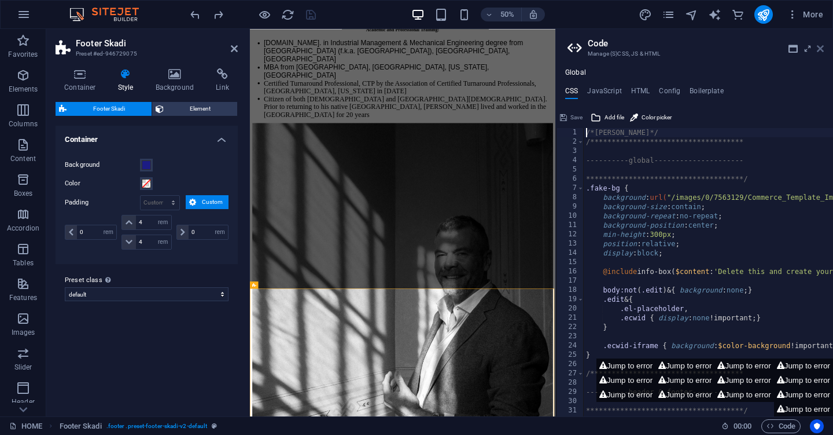
click at [822, 50] on icon at bounding box center [820, 48] width 7 height 9
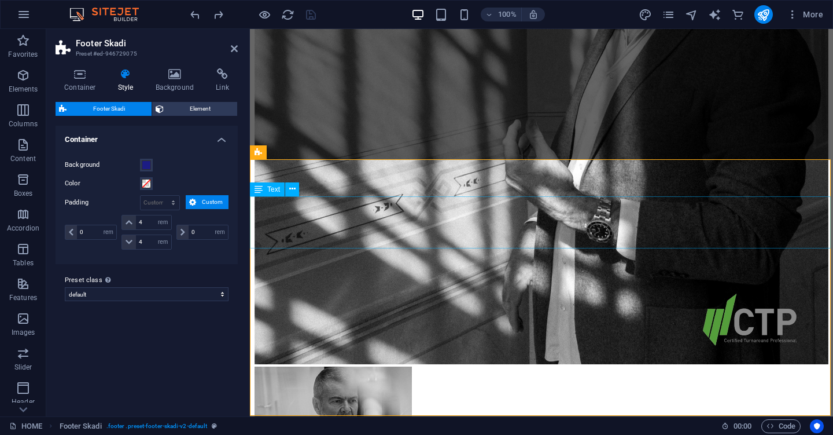
scroll to position [1674, 0]
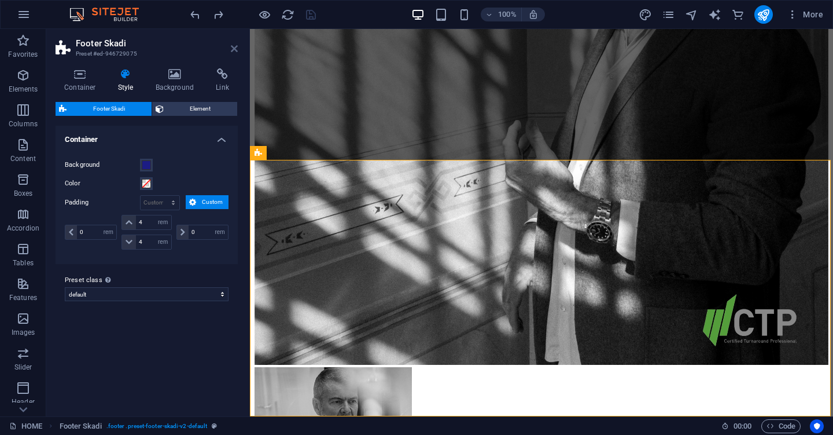
click at [233, 50] on icon at bounding box center [234, 48] width 7 height 9
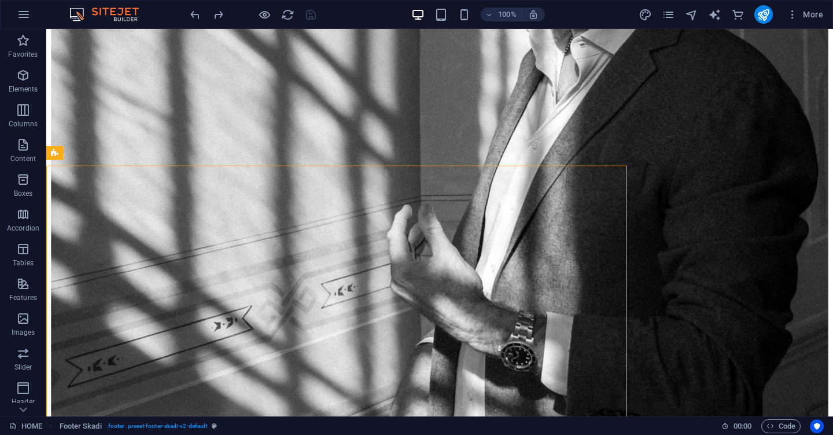
scroll to position [1668, 0]
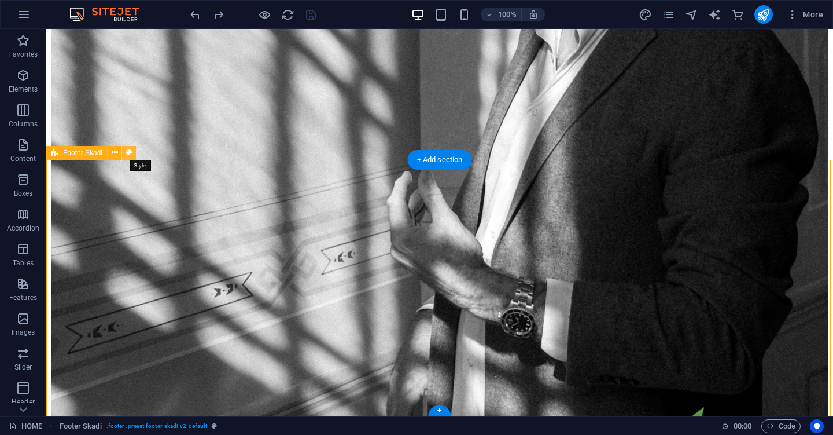
click at [127, 151] on icon at bounding box center [129, 152] width 6 height 12
select select "rem"
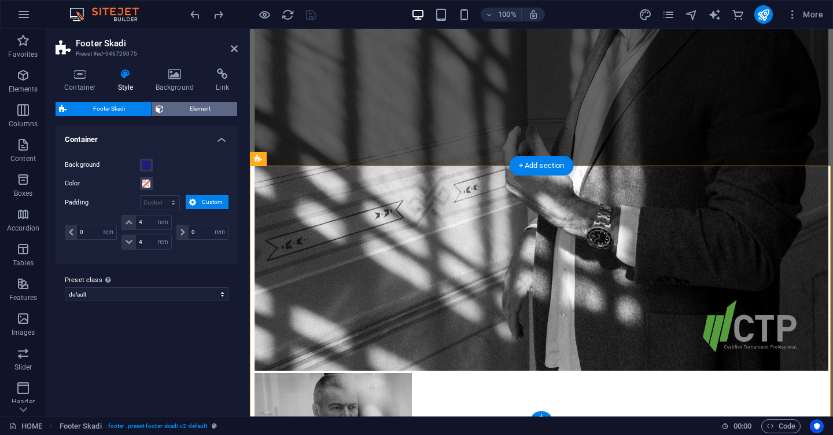
click at [205, 107] on span "Element" at bounding box center [200, 109] width 67 height 14
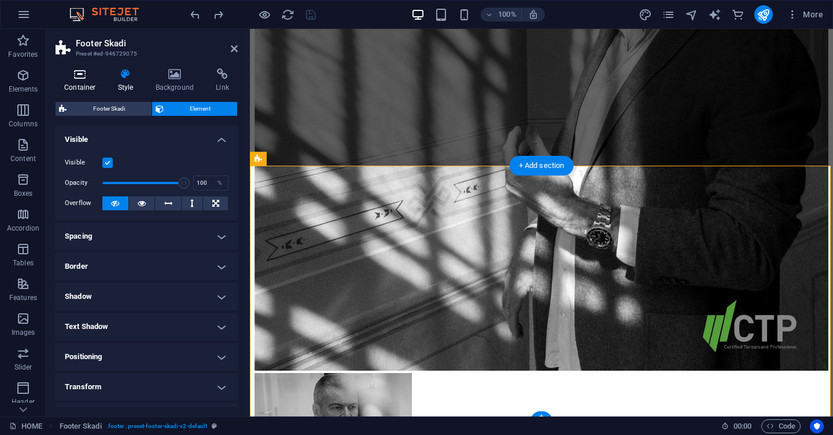
click at [84, 79] on icon at bounding box center [80, 74] width 49 height 12
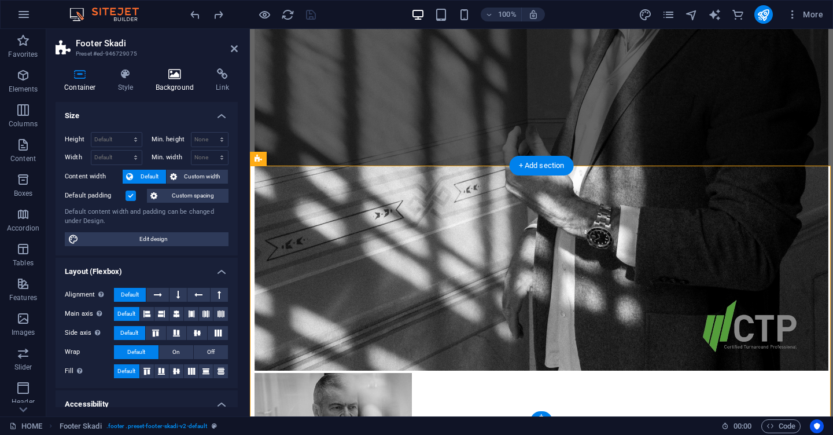
click at [177, 78] on icon at bounding box center [175, 74] width 56 height 12
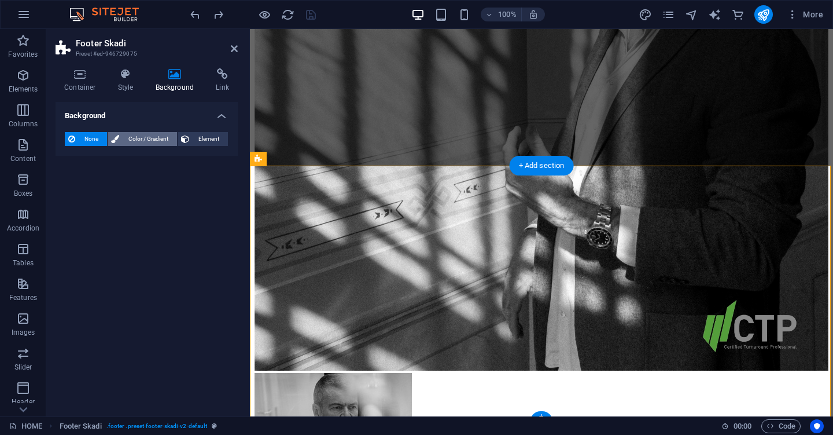
click at [153, 137] on span "Color / Gradient" at bounding box center [148, 139] width 51 height 14
click at [116, 159] on span "Gradient" at bounding box center [110, 161] width 29 height 16
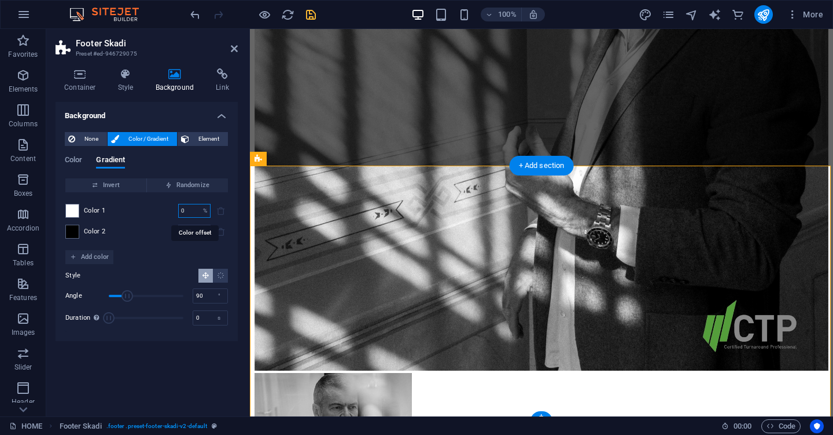
click at [183, 210] on input "0" at bounding box center [188, 211] width 20 height 14
type input "50"
click at [74, 229] on span at bounding box center [72, 231] width 13 height 13
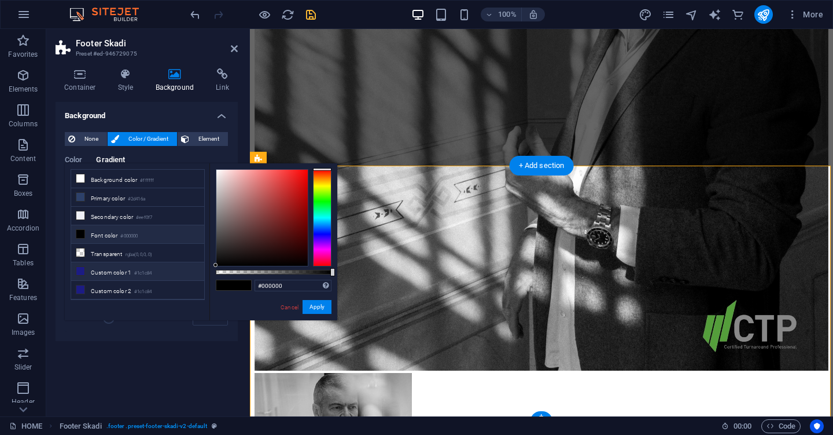
click at [82, 271] on icon at bounding box center [80, 271] width 8 height 8
type input "#1c1c84"
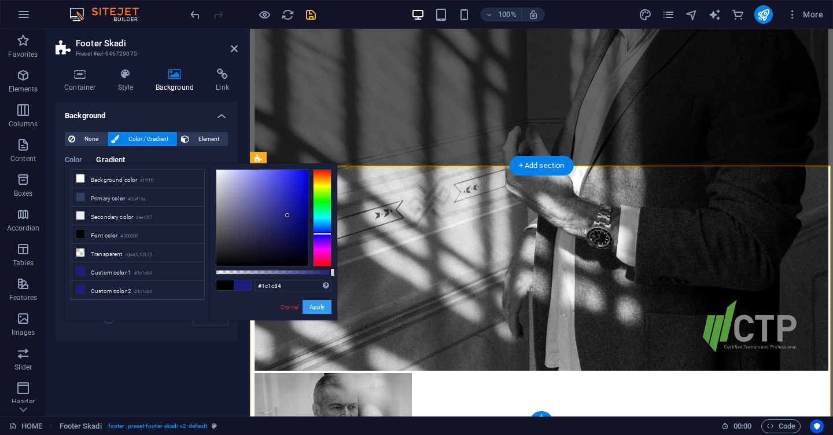
click at [316, 308] on button "Apply" at bounding box center [317, 307] width 29 height 14
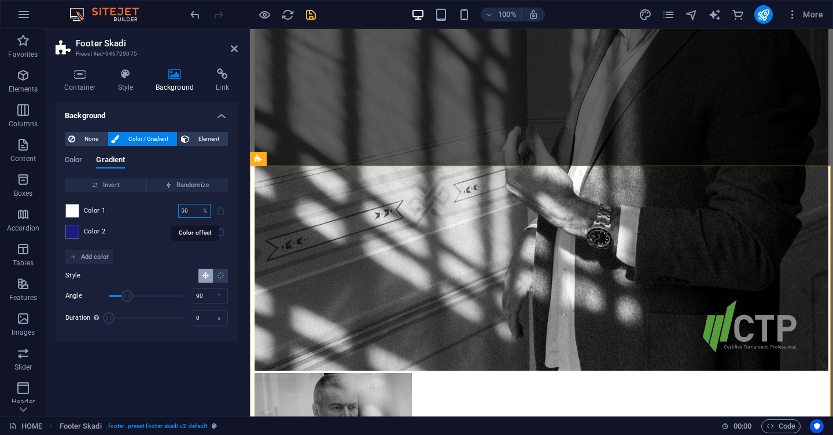
click at [185, 210] on input "50" at bounding box center [188, 211] width 20 height 14
type input "3"
click at [187, 233] on input "100" at bounding box center [188, 232] width 20 height 14
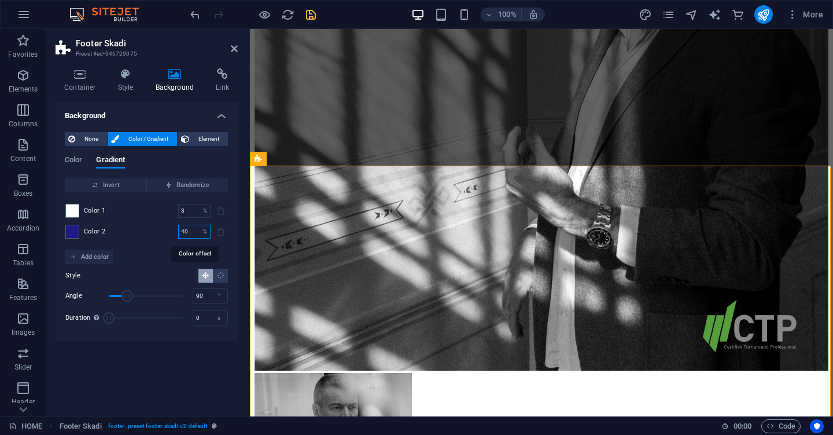
type input "40"
click at [188, 214] on input "3" at bounding box center [188, 211] width 20 height 14
click at [134, 186] on span "Invert" at bounding box center [106, 185] width 72 height 14
click at [187, 212] on input "14" at bounding box center [188, 211] width 20 height 14
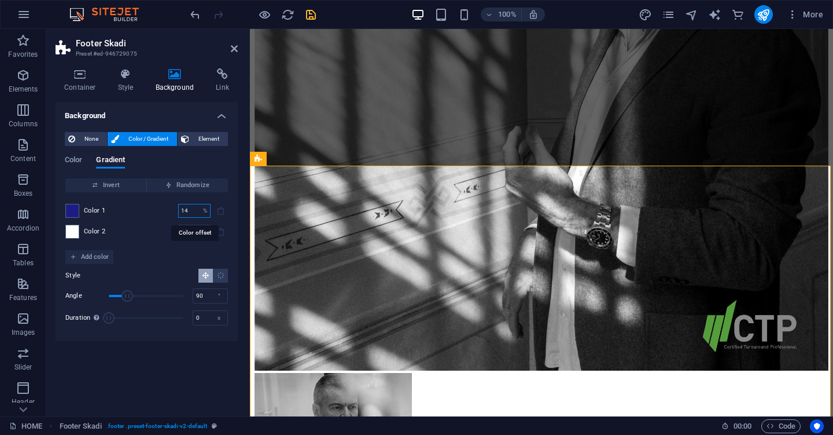
click at [187, 212] on input "14" at bounding box center [188, 211] width 20 height 14
type input "40"
type input "100"
click at [183, 212] on input "40" at bounding box center [188, 211] width 20 height 14
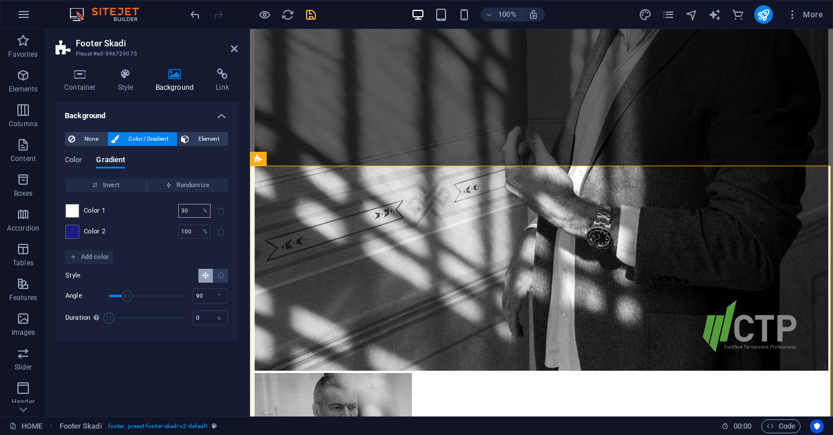
click at [186, 212] on input "30" at bounding box center [188, 211] width 20 height 14
click at [192, 183] on span "Randomize" at bounding box center [188, 185] width 72 height 14
type input "0"
type input "56"
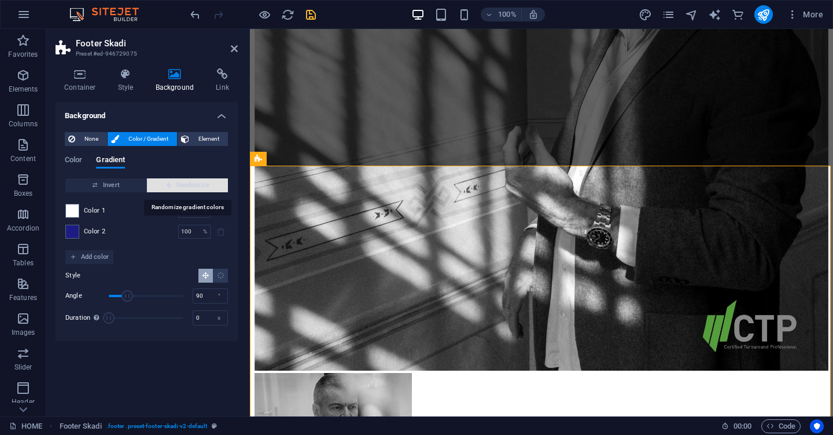
type input "95"
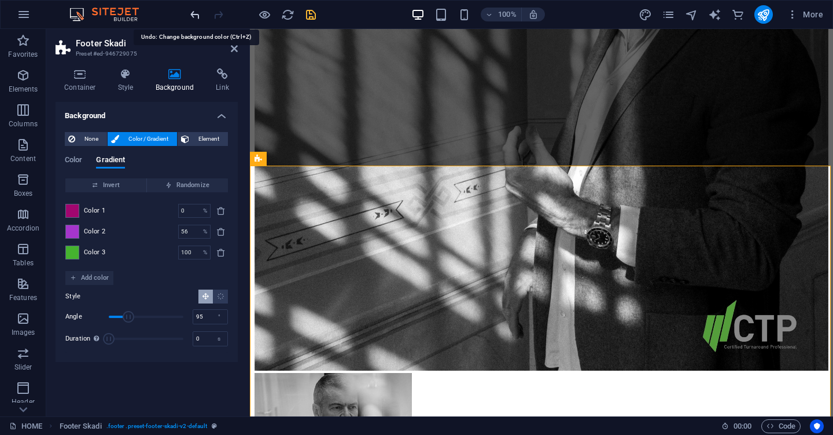
click at [192, 11] on icon "undo" at bounding box center [195, 14] width 13 height 13
type input "70"
type input "100"
type input "90"
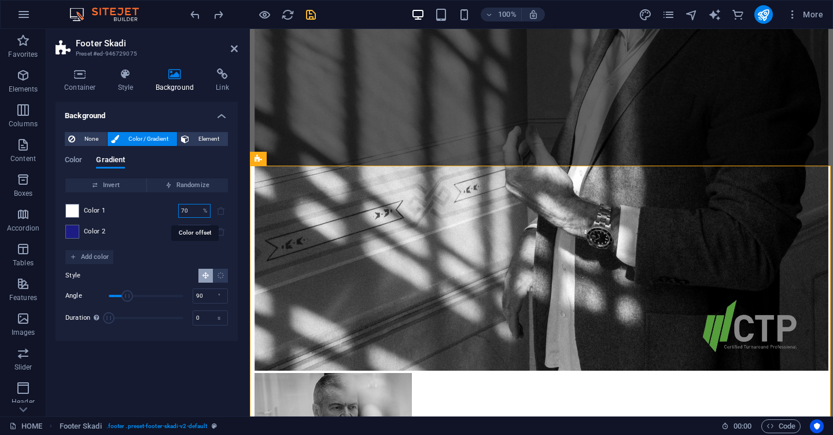
click at [185, 210] on input "70" at bounding box center [188, 211] width 20 height 14
type input "100"
click at [193, 233] on input "100" at bounding box center [188, 232] width 20 height 14
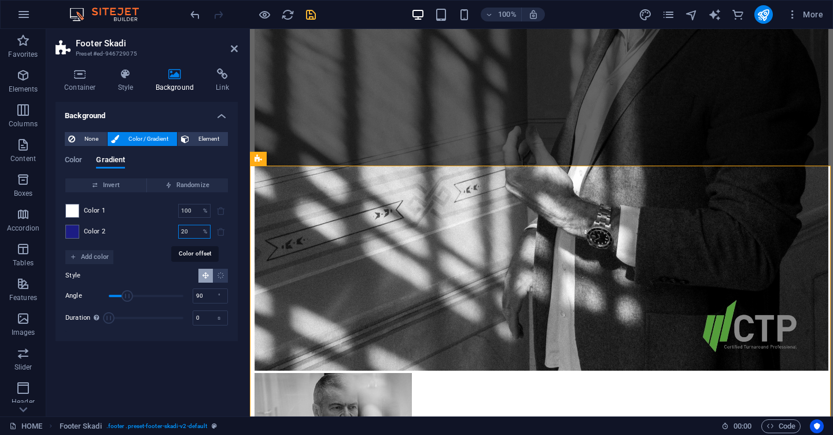
type input "20"
type input "100"
click at [234, 51] on icon at bounding box center [234, 48] width 7 height 9
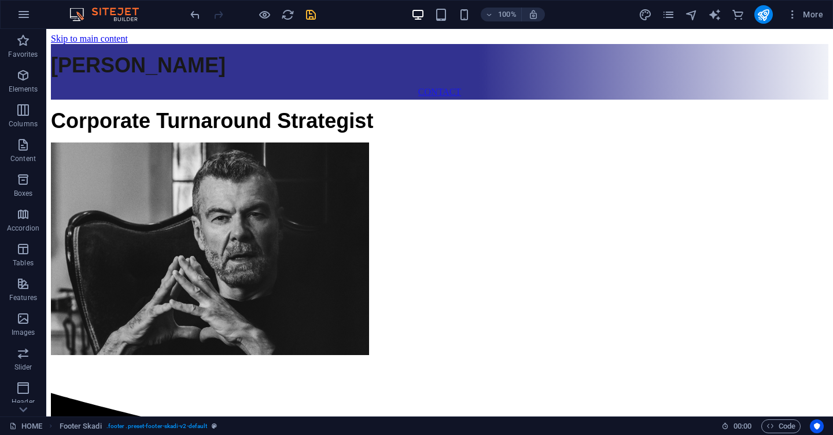
scroll to position [0, 0]
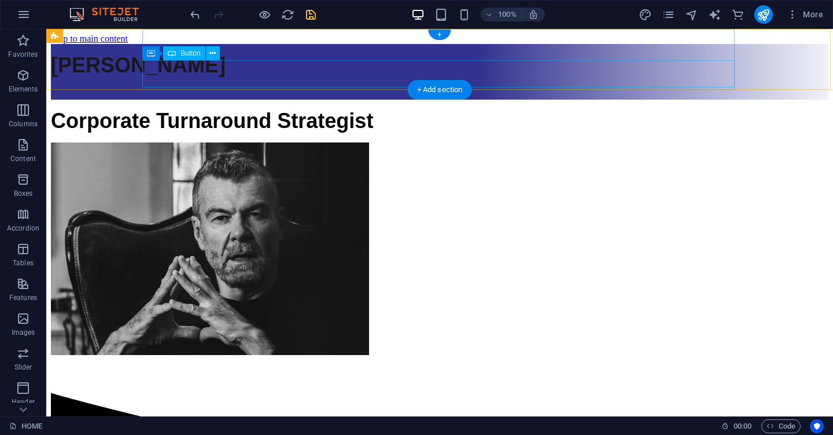
click at [284, 87] on div "CONTACT" at bounding box center [440, 92] width 778 height 10
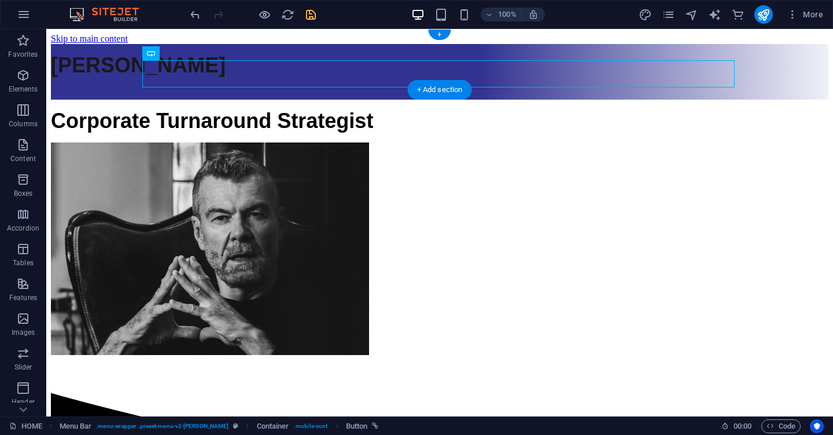
click at [117, 44] on div "[PERSON_NAME] CONTACT" at bounding box center [440, 72] width 778 height 56
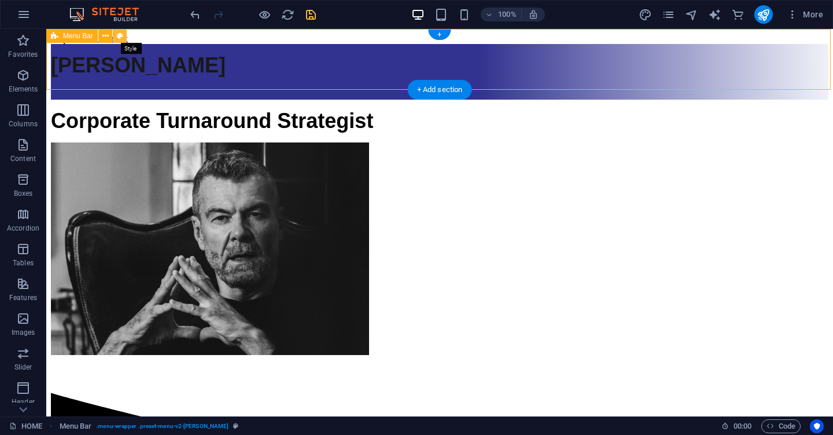
click at [120, 34] on icon at bounding box center [120, 36] width 6 height 12
select select "banner"
select select "rem"
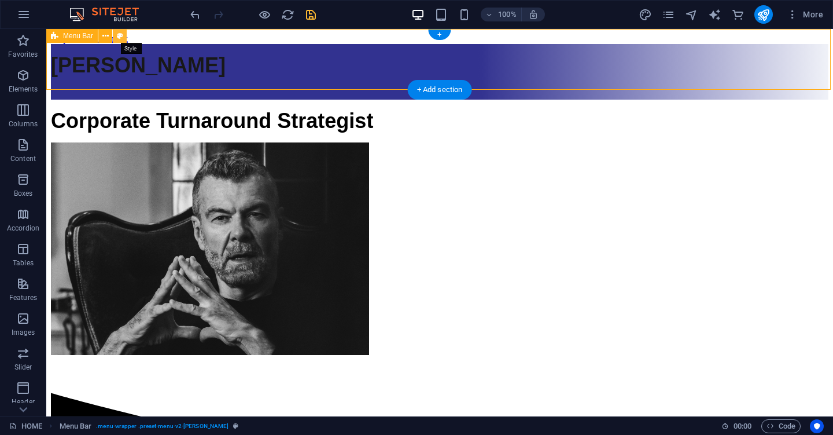
select select "rem"
select select "preset-menu-v2-loki"
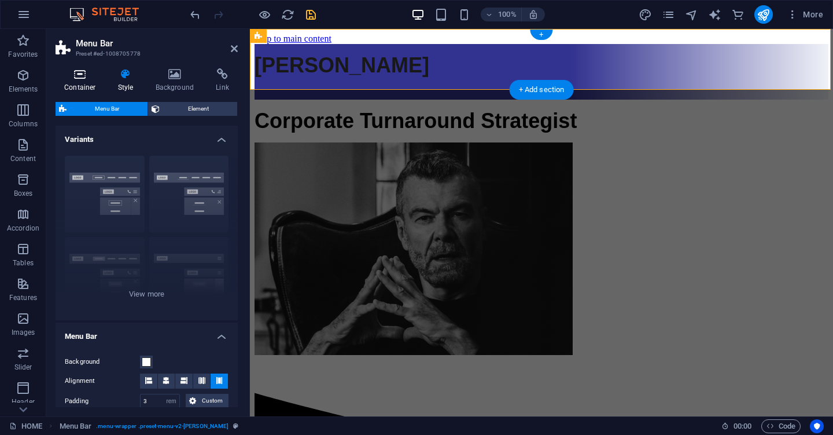
click at [83, 74] on icon at bounding box center [80, 74] width 49 height 12
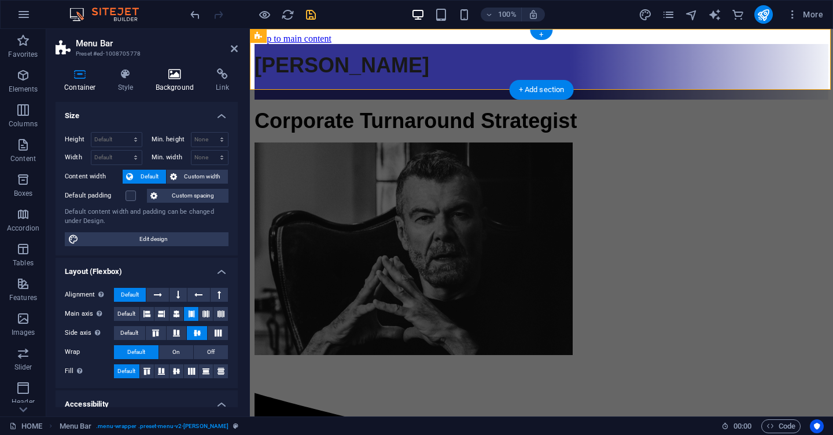
click at [178, 77] on icon at bounding box center [175, 74] width 56 height 12
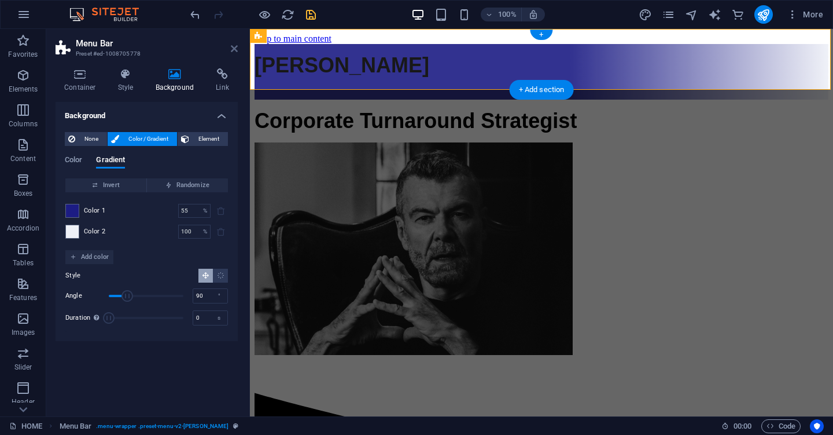
click at [233, 49] on icon at bounding box center [234, 48] width 7 height 9
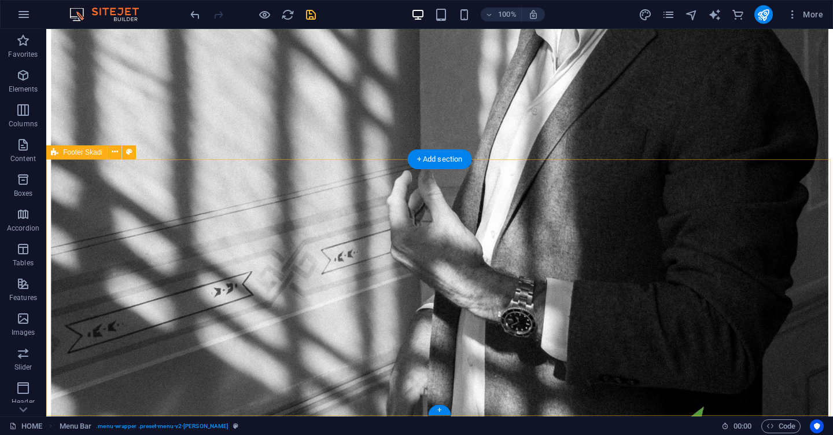
scroll to position [1668, 0]
click at [128, 153] on icon at bounding box center [129, 152] width 6 height 12
select select "rem"
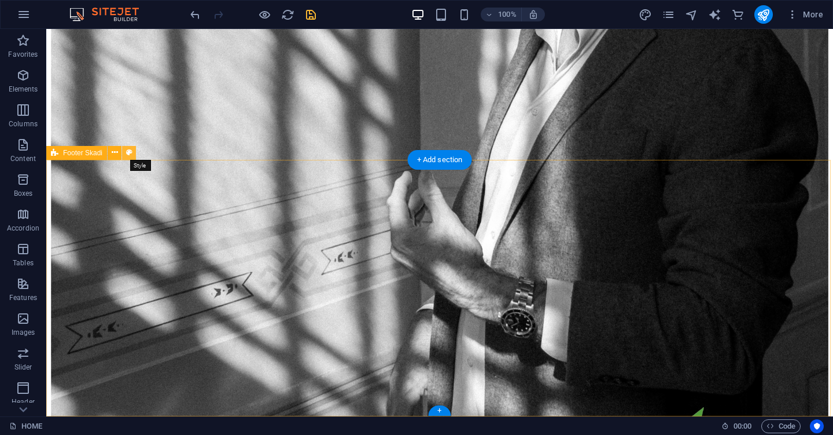
select select "rem"
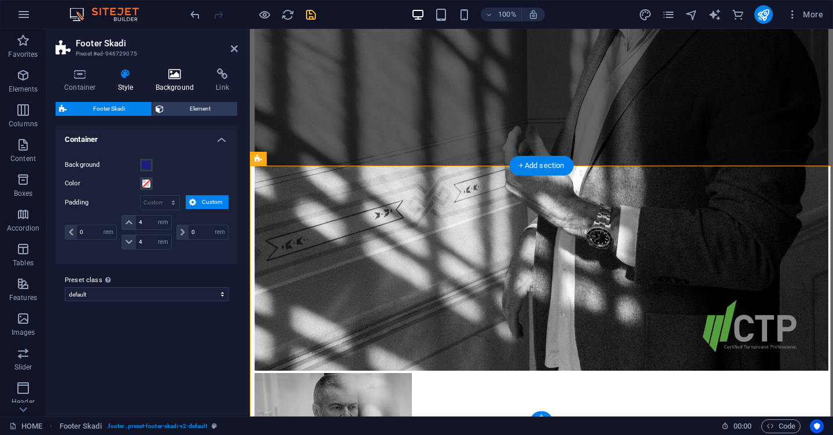
click at [178, 74] on icon at bounding box center [175, 74] width 56 height 12
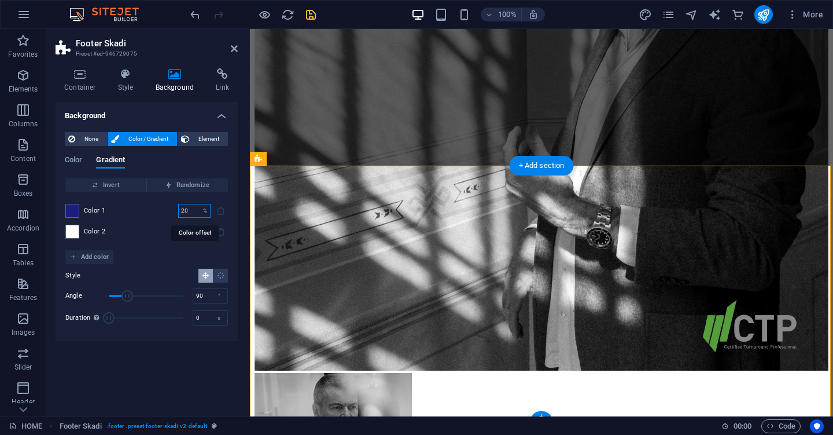
click at [188, 211] on input "20" at bounding box center [188, 211] width 20 height 14
type input "55"
click at [234, 49] on icon at bounding box center [234, 48] width 7 height 9
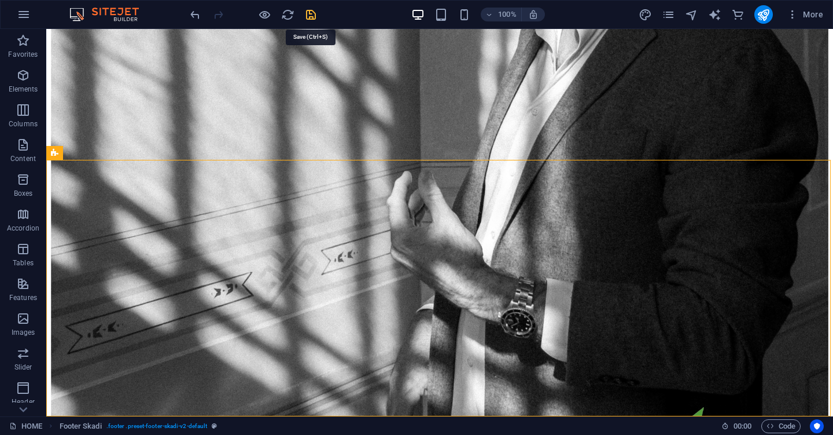
click at [315, 12] on icon "save" at bounding box center [310, 14] width 13 height 13
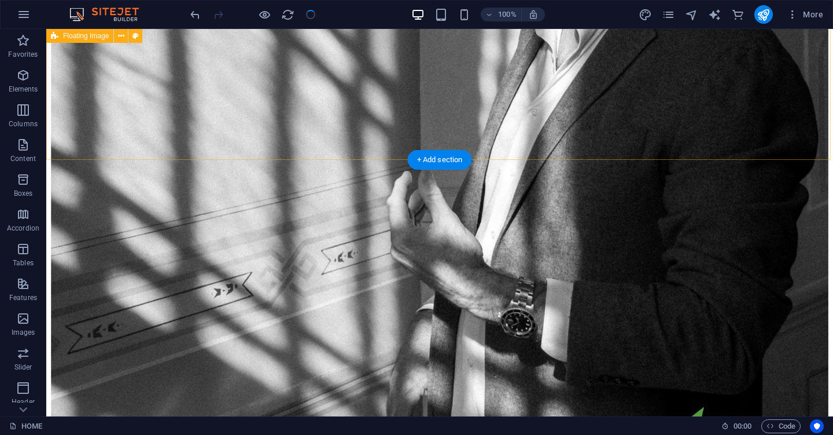
scroll to position [1601, 0]
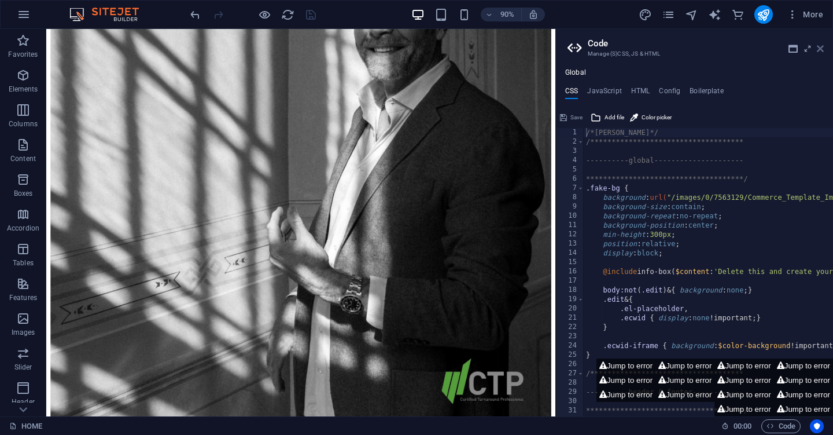
click at [823, 49] on icon at bounding box center [820, 48] width 7 height 9
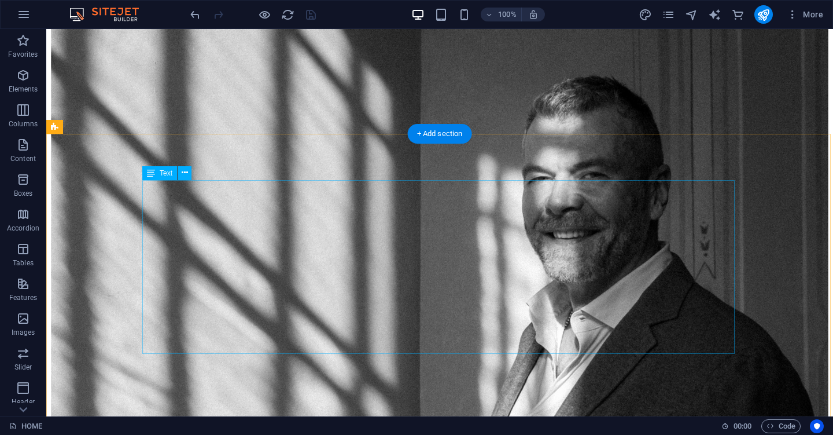
scroll to position [1358, 0]
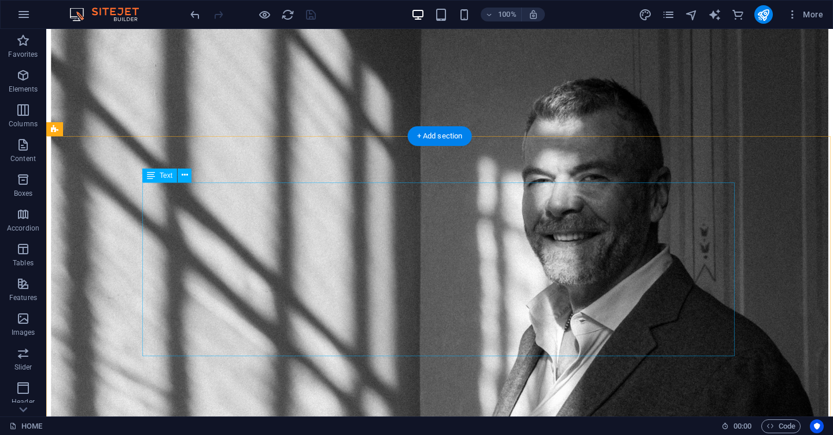
click at [184, 177] on icon at bounding box center [185, 175] width 6 height 12
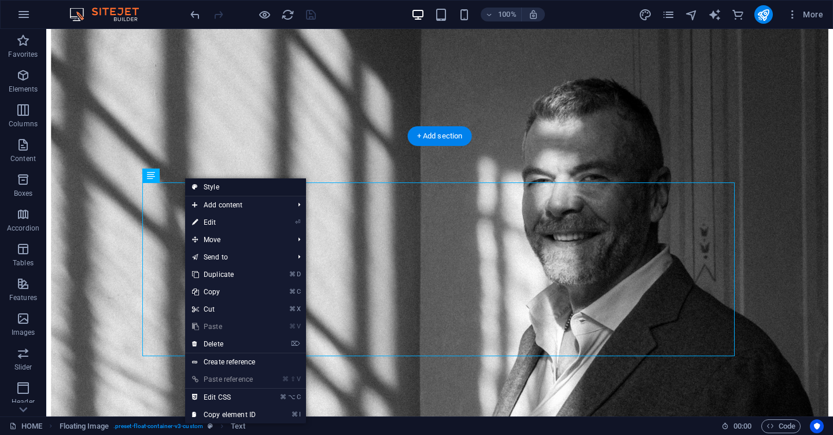
click at [212, 184] on link "Style" at bounding box center [245, 186] width 121 height 17
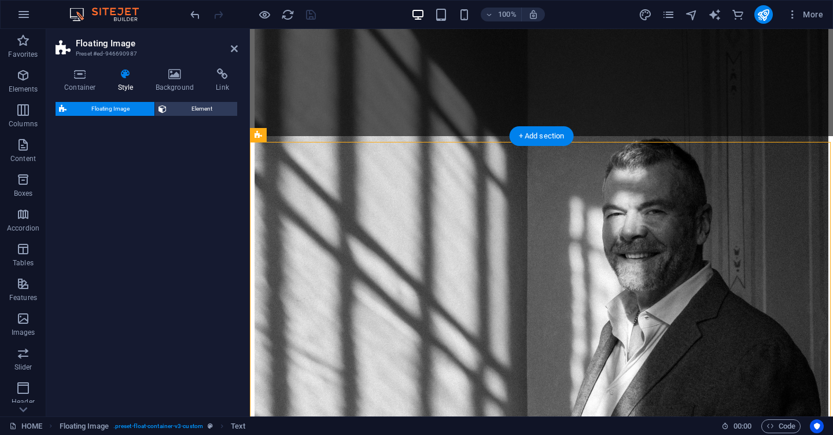
select select "%"
select select "rem"
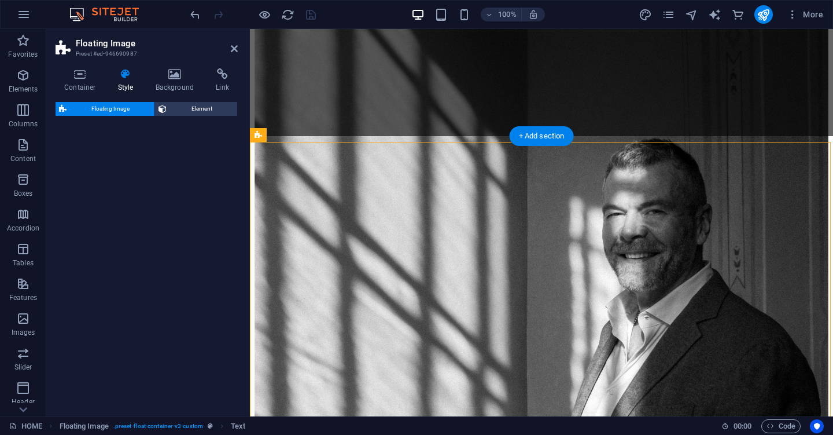
select select "%"
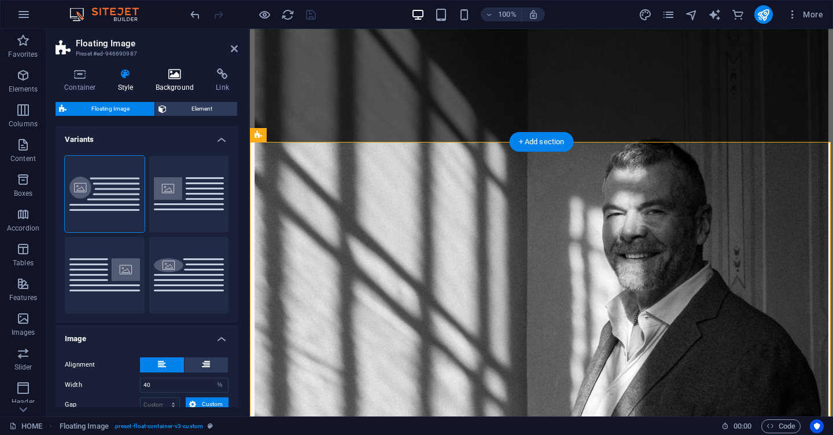
click at [174, 72] on icon at bounding box center [175, 74] width 56 height 12
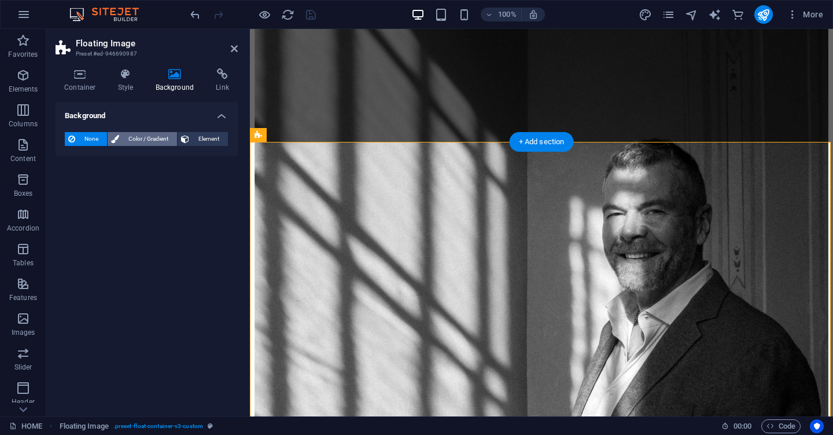
click at [152, 139] on span "Color / Gradient" at bounding box center [148, 139] width 51 height 14
click at [78, 185] on span at bounding box center [72, 185] width 13 height 13
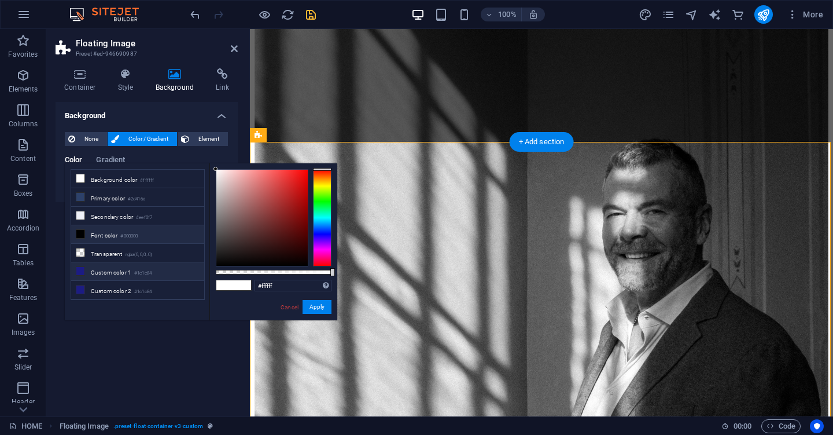
click at [80, 270] on icon at bounding box center [80, 271] width 8 height 8
type input "#1c1c84"
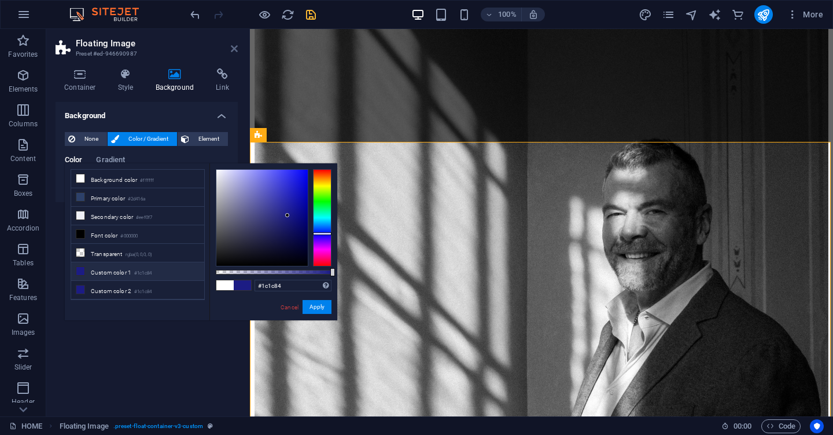
click at [233, 49] on icon at bounding box center [234, 48] width 7 height 9
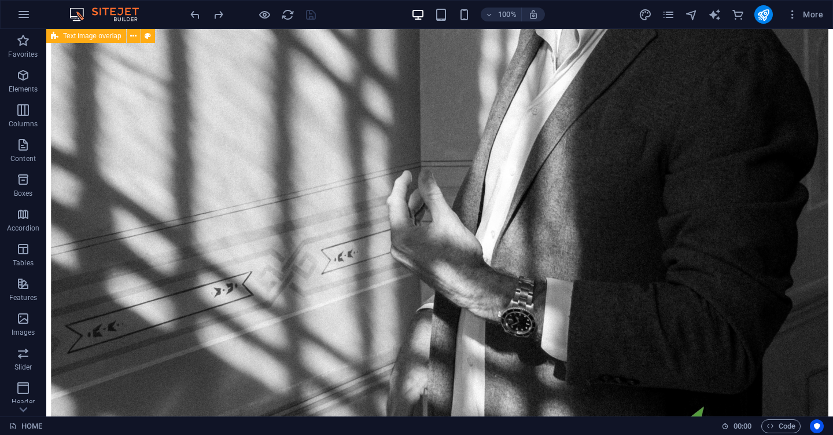
scroll to position [1668, 0]
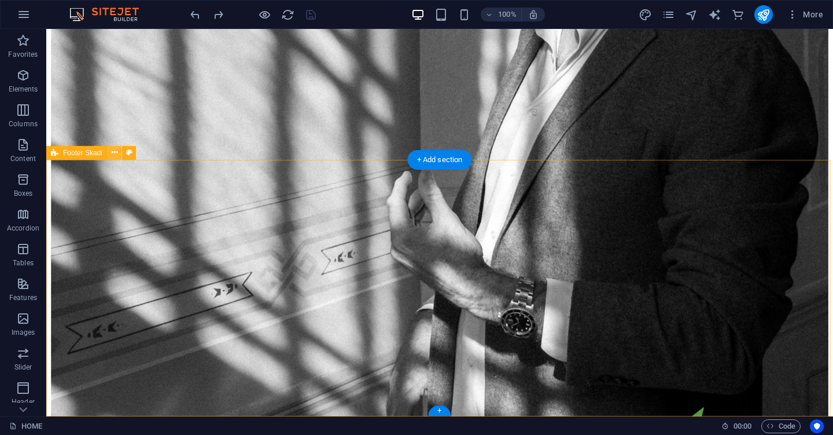
click at [113, 151] on icon at bounding box center [115, 152] width 6 height 12
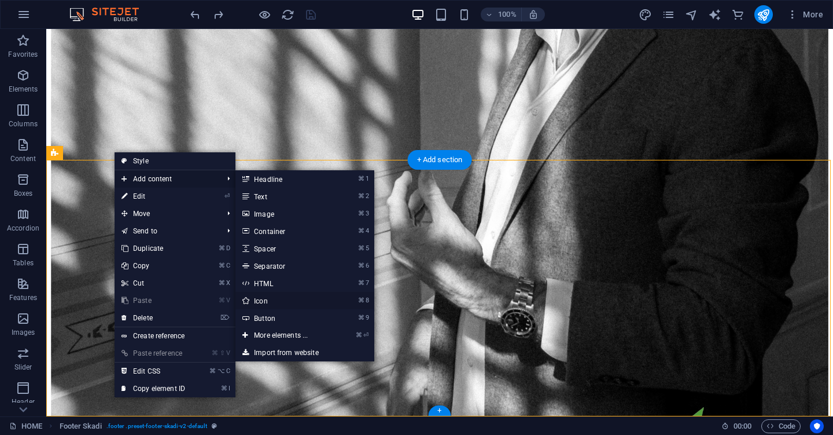
click at [325, 300] on link "⌘ 8 Icon" at bounding box center [284, 300] width 96 height 17
select select "xMidYMid"
select select "px"
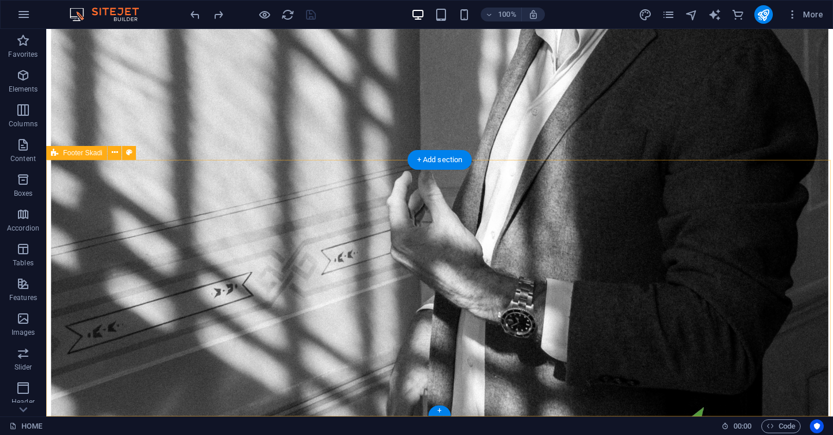
click at [114, 156] on icon at bounding box center [115, 152] width 6 height 12
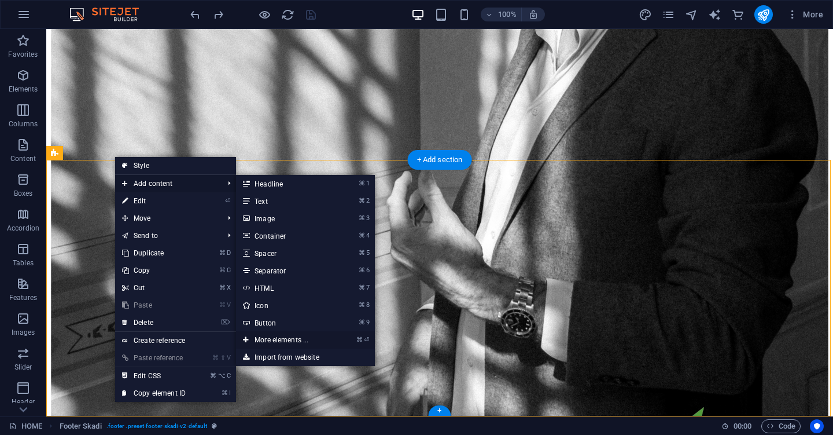
click at [307, 337] on link "⌘ ⏎ More elements ..." at bounding box center [284, 339] width 96 height 17
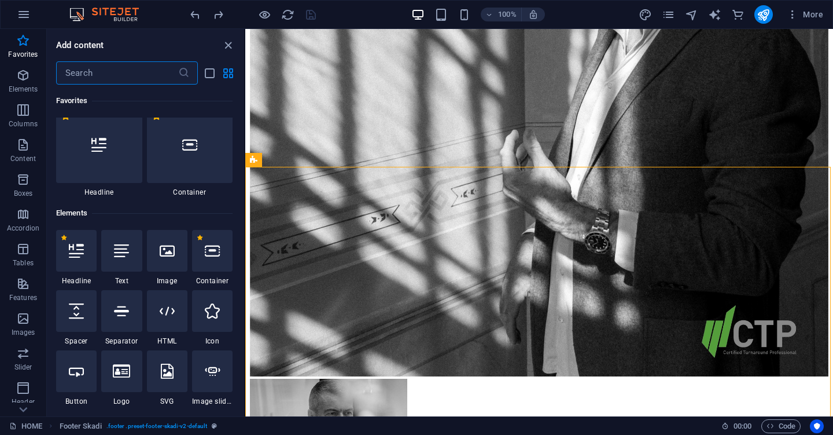
scroll to position [0, 0]
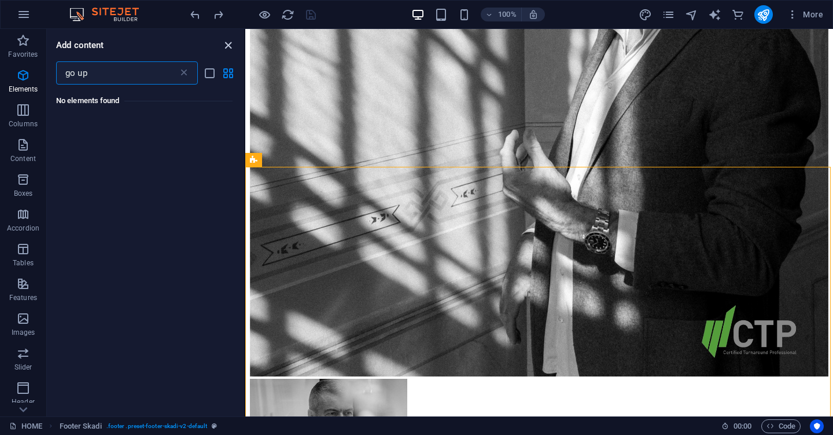
type input "go up"
drag, startPoint x: 230, startPoint y: 44, endPoint x: 183, endPoint y: 15, distance: 55.1
click at [230, 44] on icon "close panel" at bounding box center [228, 45] width 13 height 13
